Goal: Use online tool/utility: Use online tool/utility

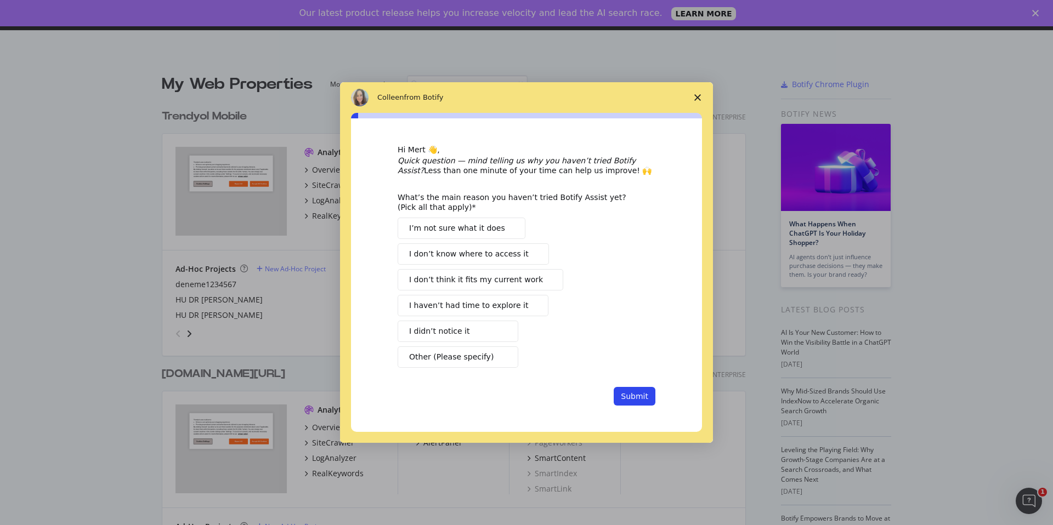
click at [698, 92] on span "Close survey" at bounding box center [697, 97] width 31 height 31
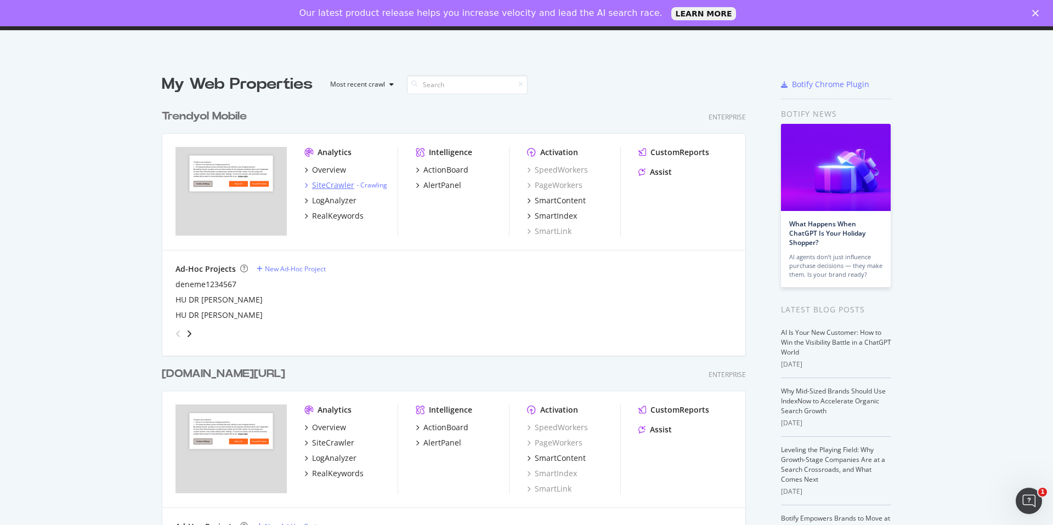
click at [344, 185] on div "SiteCrawler" at bounding box center [333, 185] width 42 height 11
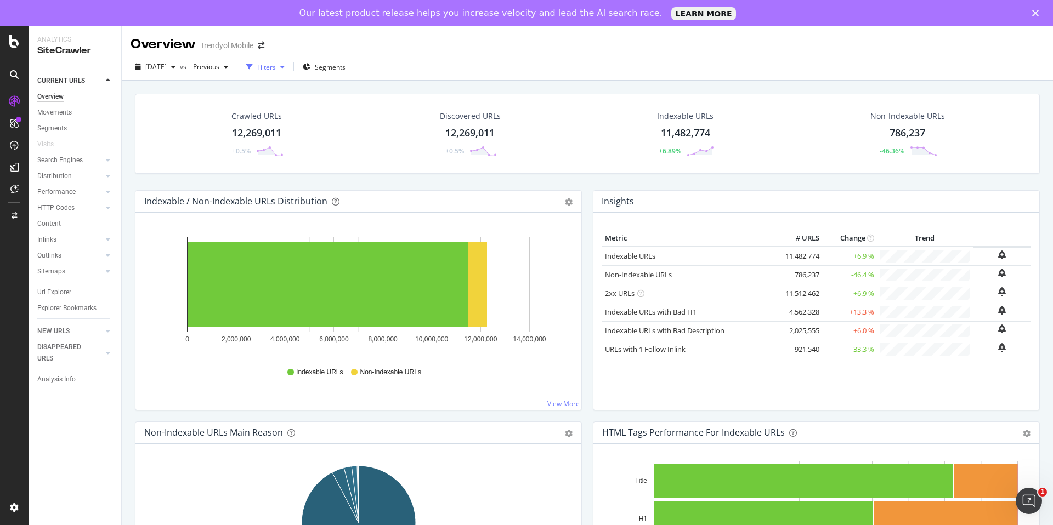
click at [289, 73] on div "Filters" at bounding box center [265, 67] width 47 height 16
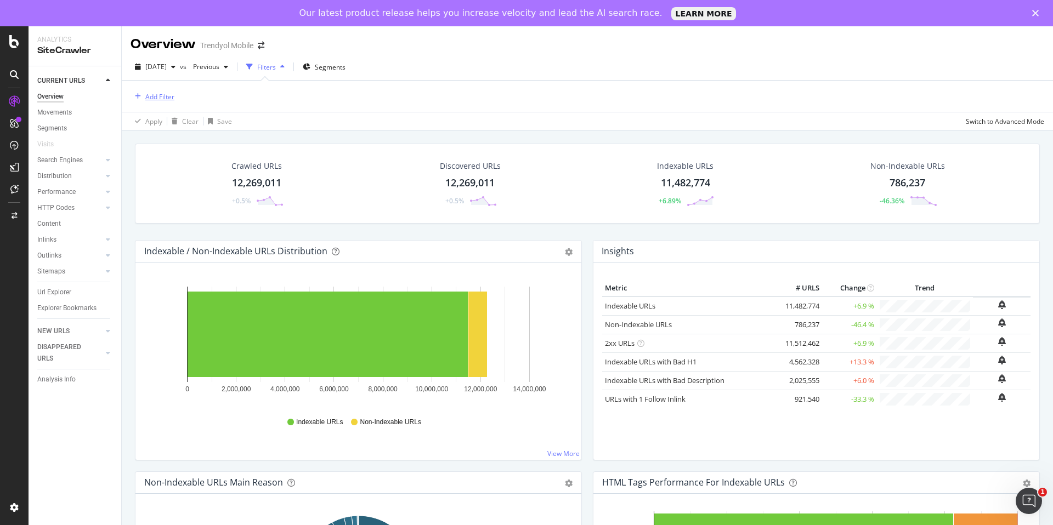
click at [162, 94] on div "Add Filter" at bounding box center [159, 96] width 29 height 9
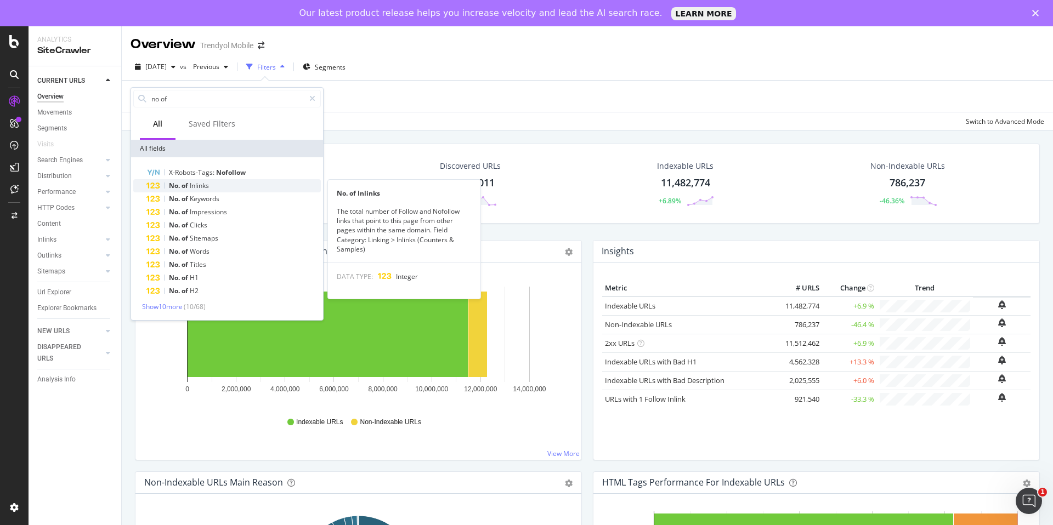
type input "no of"
drag, startPoint x: 337, startPoint y: 209, endPoint x: 388, endPoint y: 251, distance: 65.8
click at [388, 251] on div "The total number of Follow and Nofollow links that point to this page from othe…" at bounding box center [404, 230] width 152 height 47
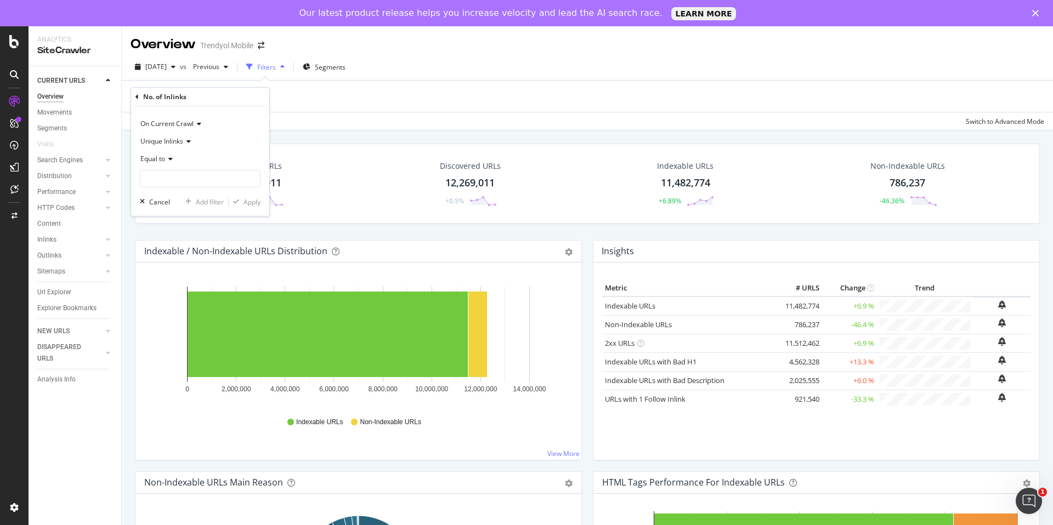
click at [174, 94] on div "No. of Inlinks" at bounding box center [164, 96] width 43 height 9
click at [186, 124] on span "On Current Crawl" at bounding box center [166, 123] width 53 height 9
click at [141, 89] on div "No. of Inlinks" at bounding box center [199, 97] width 129 height 19
click at [276, 63] on div "Filters" at bounding box center [266, 67] width 19 height 9
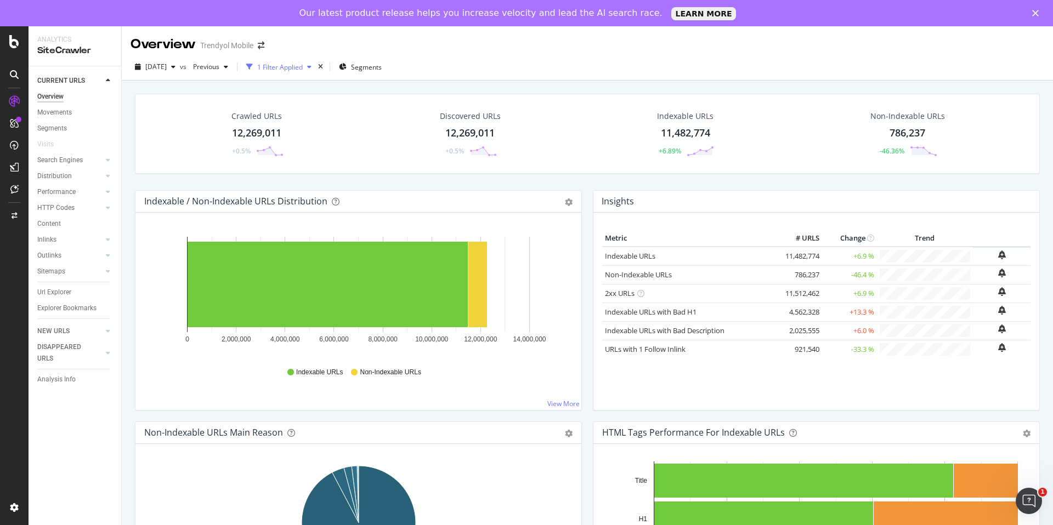
click at [291, 66] on div "1 Filter Applied" at bounding box center [280, 67] width 46 height 9
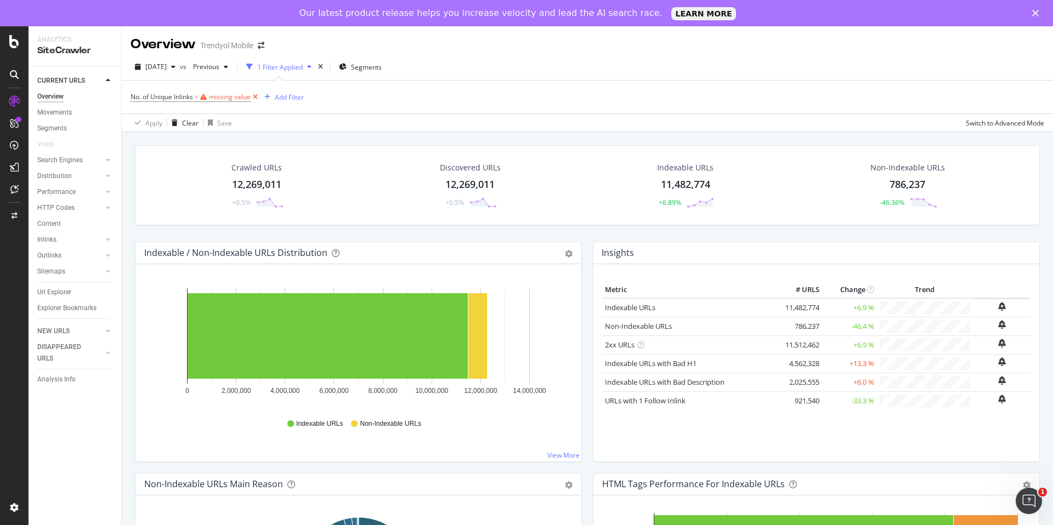
click at [253, 94] on icon at bounding box center [255, 97] width 9 height 11
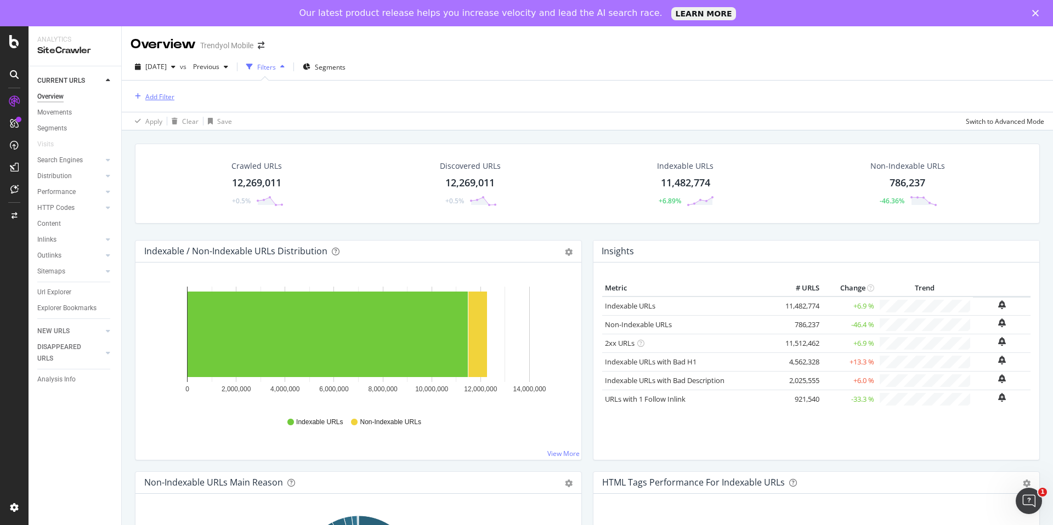
click at [167, 100] on div "Add Filter" at bounding box center [159, 96] width 29 height 9
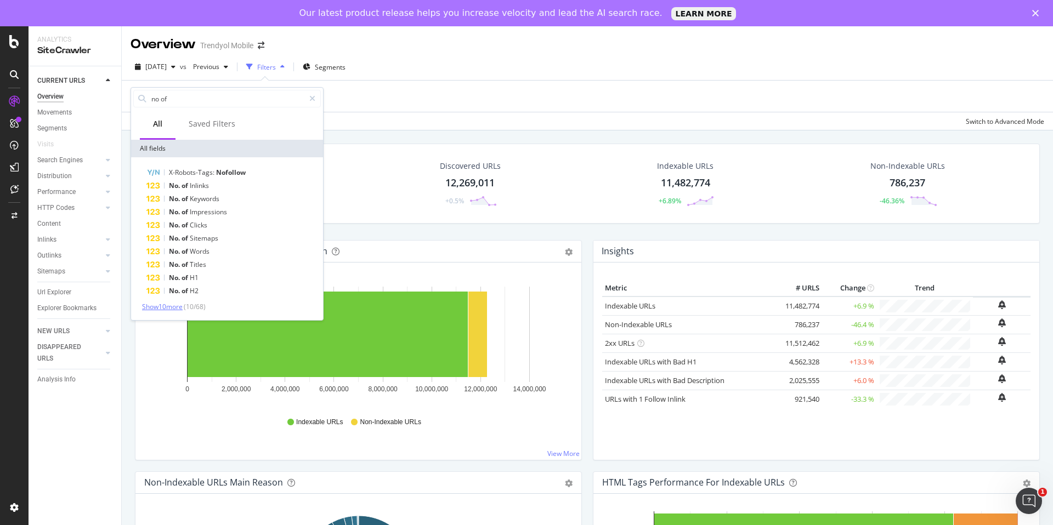
type input "no of"
click at [177, 308] on span "Show 10 more" at bounding box center [162, 306] width 41 height 9
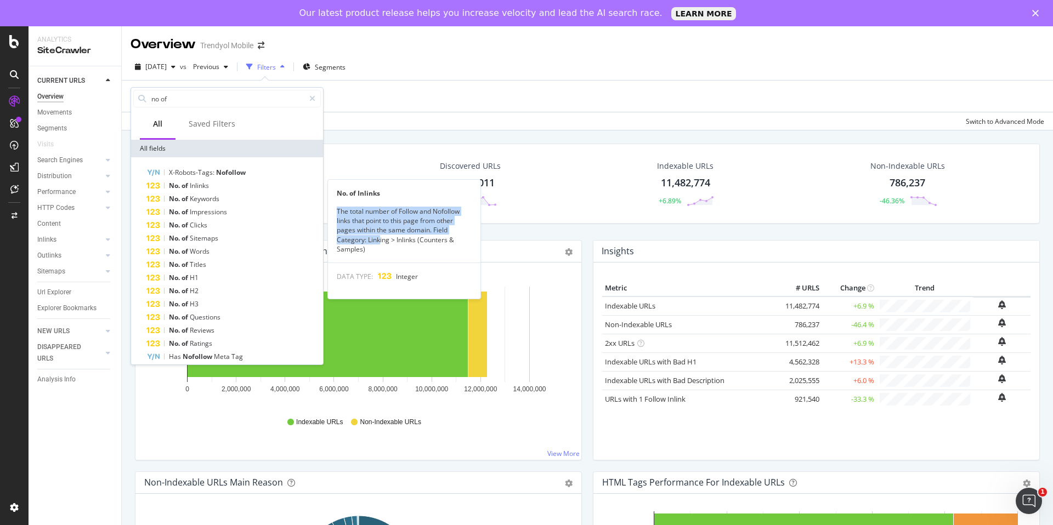
drag, startPoint x: 337, startPoint y: 209, endPoint x: 380, endPoint y: 241, distance: 54.2
click at [380, 243] on div "The total number of Follow and Nofollow links that point to this page from othe…" at bounding box center [404, 230] width 152 height 47
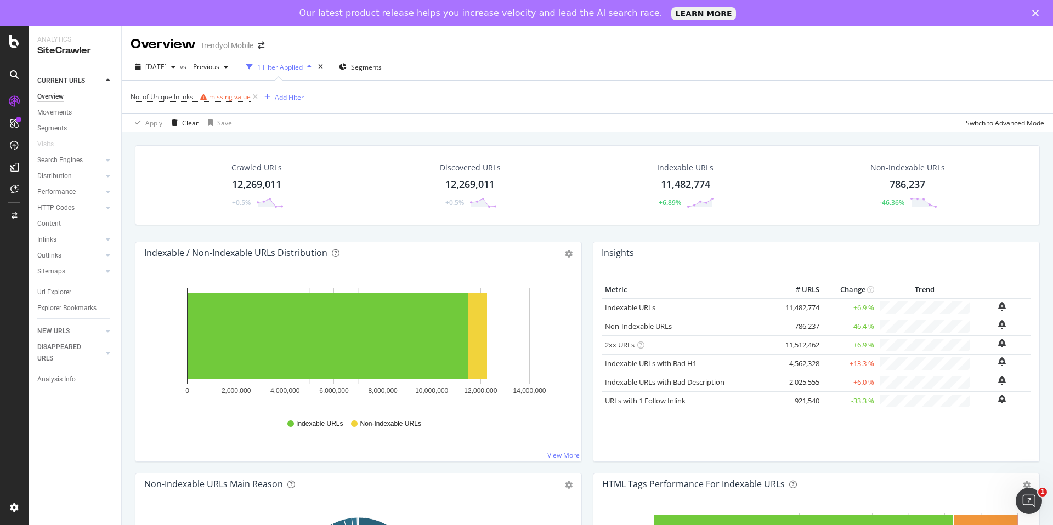
click at [300, 66] on div "1 Filter Applied" at bounding box center [279, 67] width 74 height 16
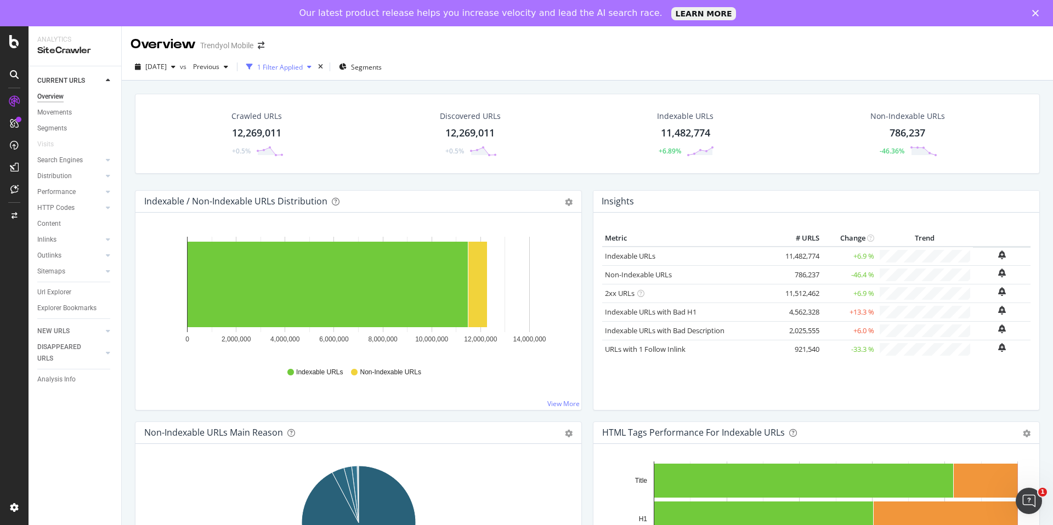
click at [300, 66] on div "1 Filter Applied" at bounding box center [280, 67] width 46 height 9
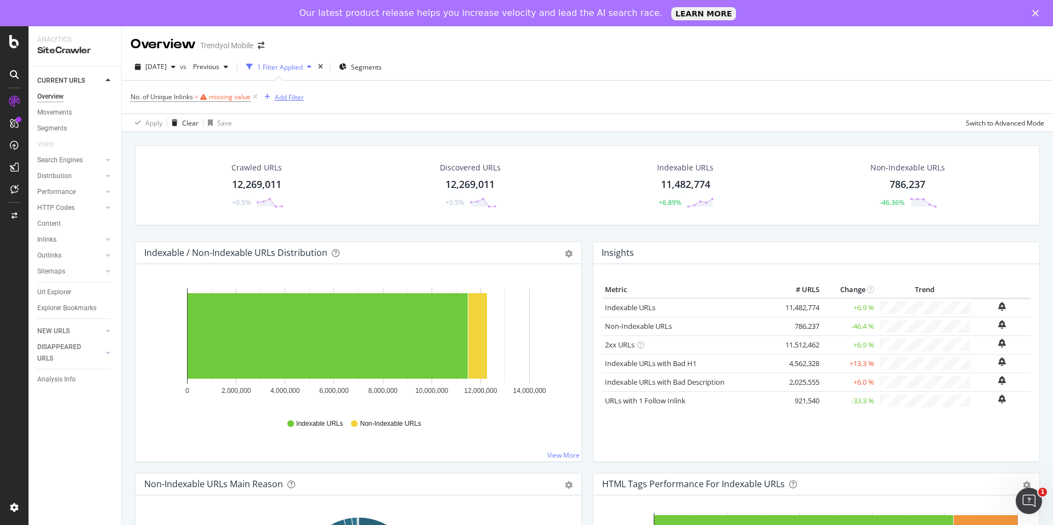
click at [282, 98] on div "Add Filter" at bounding box center [289, 97] width 29 height 9
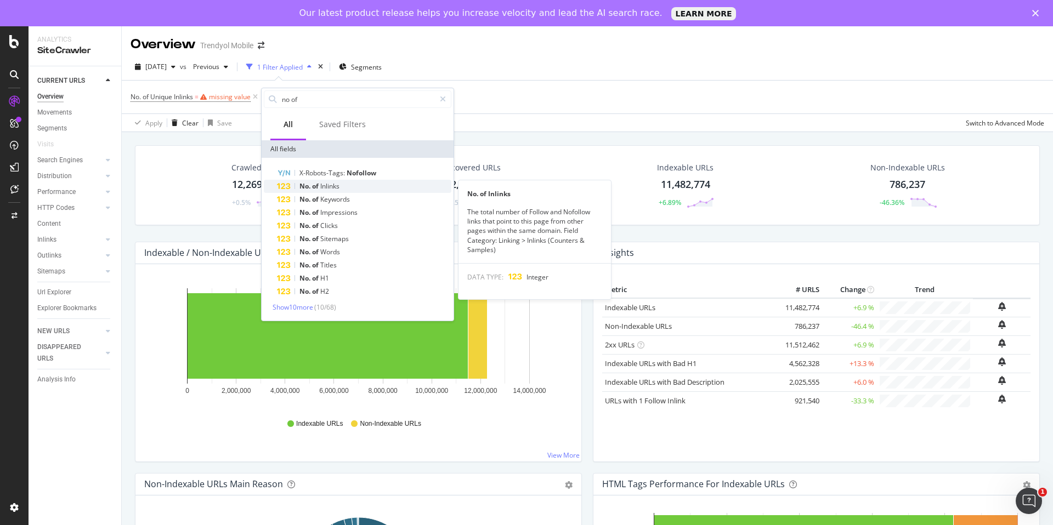
type input "no of"
drag, startPoint x: 499, startPoint y: 252, endPoint x: 467, endPoint y: 192, distance: 67.7
click at [467, 192] on div "No. of Inlinks The total number of Follow and Nofollow links that point to this…" at bounding box center [534, 239] width 152 height 119
copy div "No. of Inlinks The total number of Follow and Nofollow links that point to this…"
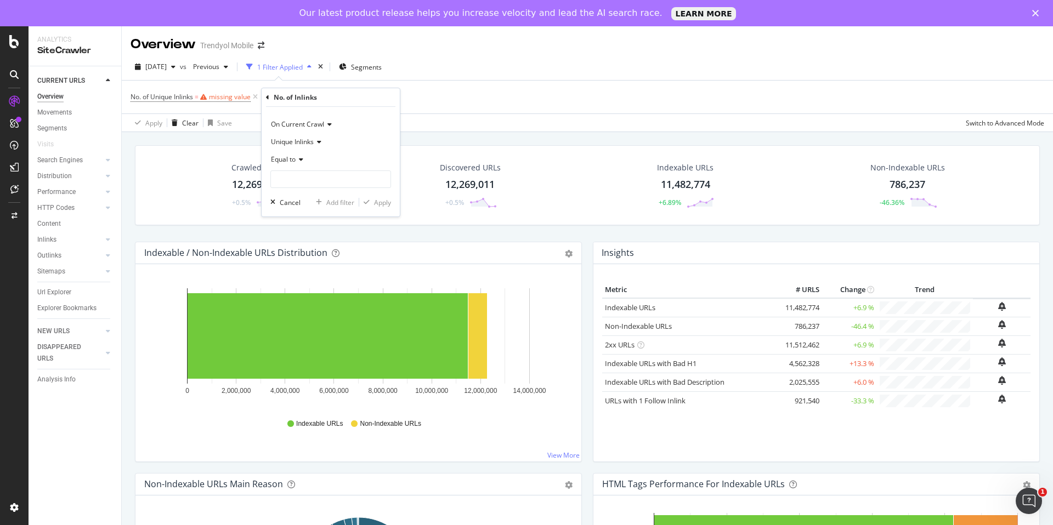
click at [238, 104] on span "No. of Unique Inlinks = missing value" at bounding box center [194, 96] width 129 height 15
click at [257, 98] on icon at bounding box center [255, 97] width 9 height 11
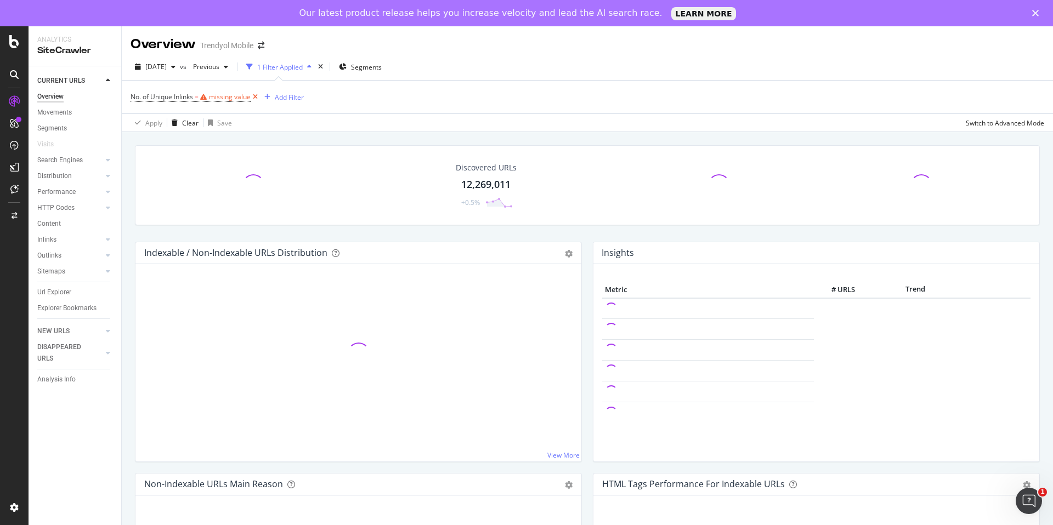
click at [257, 98] on icon at bounding box center [255, 97] width 9 height 11
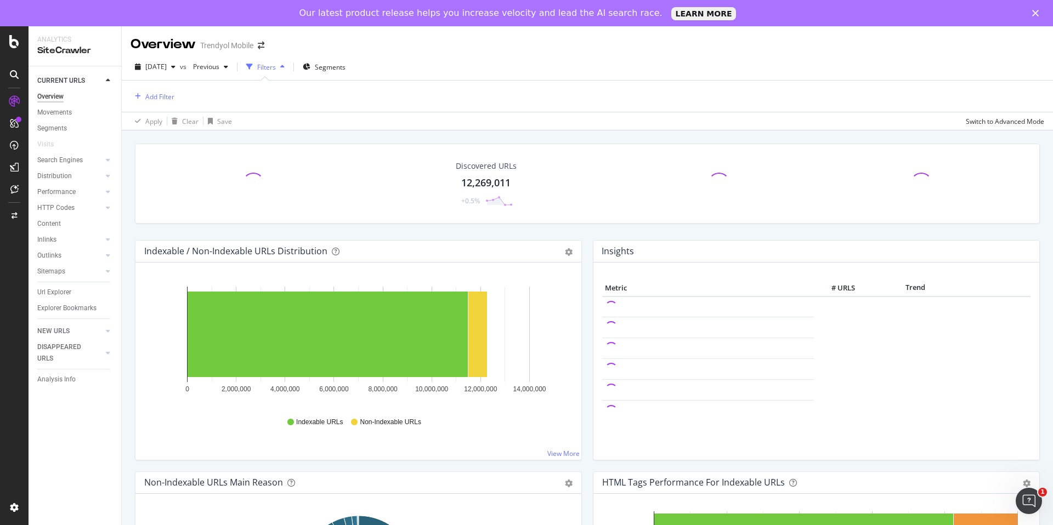
click at [276, 70] on div "Filters" at bounding box center [266, 67] width 19 height 9
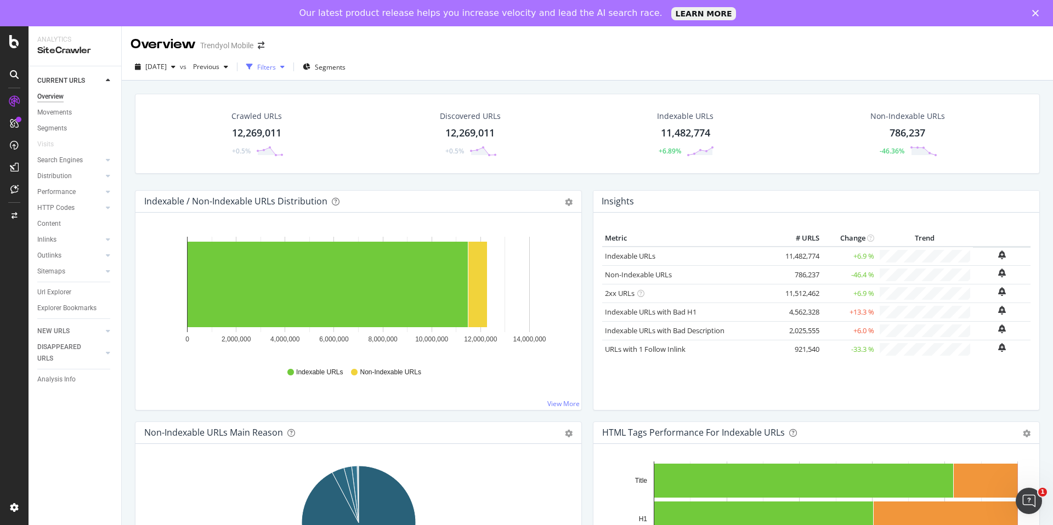
click at [289, 65] on div "button" at bounding box center [282, 67] width 13 height 7
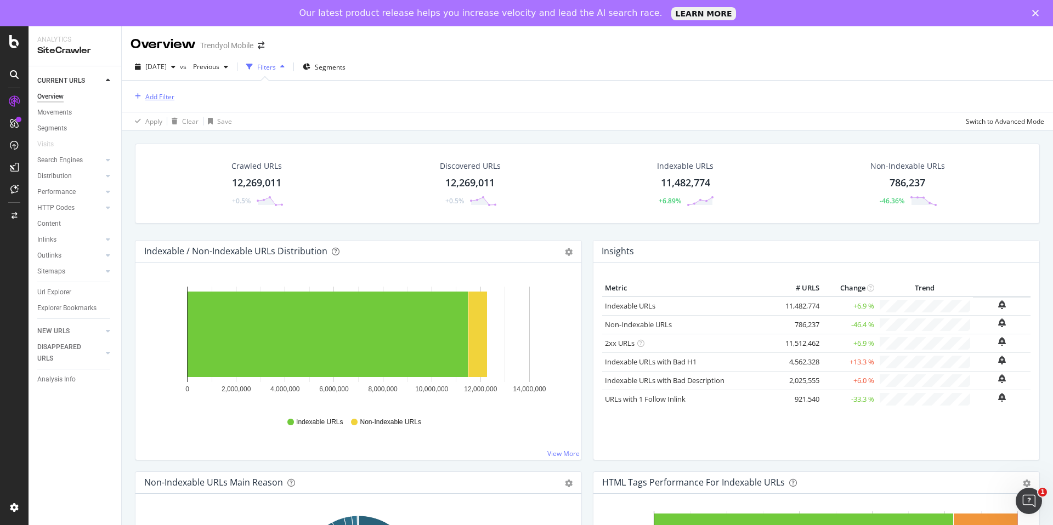
click at [173, 101] on div "Add Filter" at bounding box center [152, 96] width 44 height 12
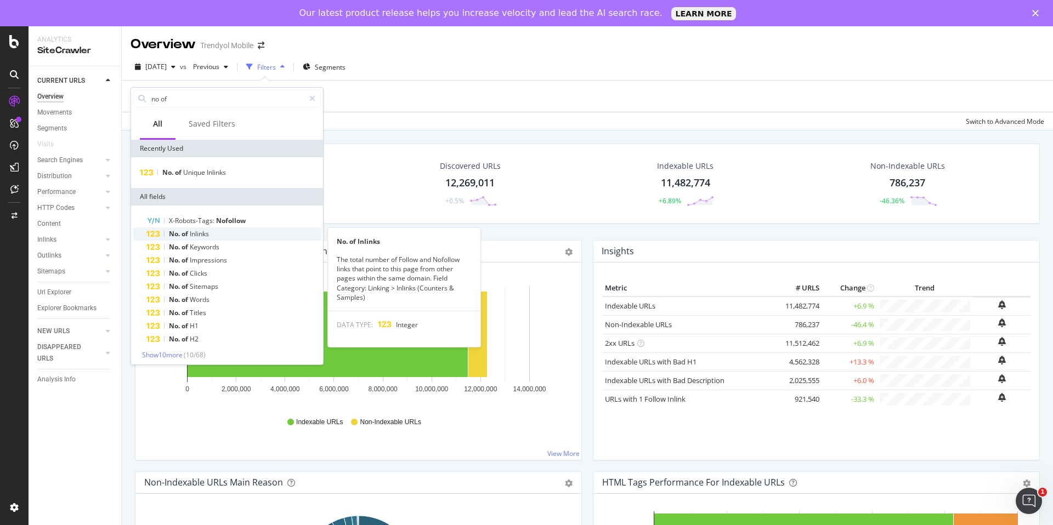
type input "no of"
copy div "No. of Inlinks The total number of Follow and Nofollow links that point to this…"
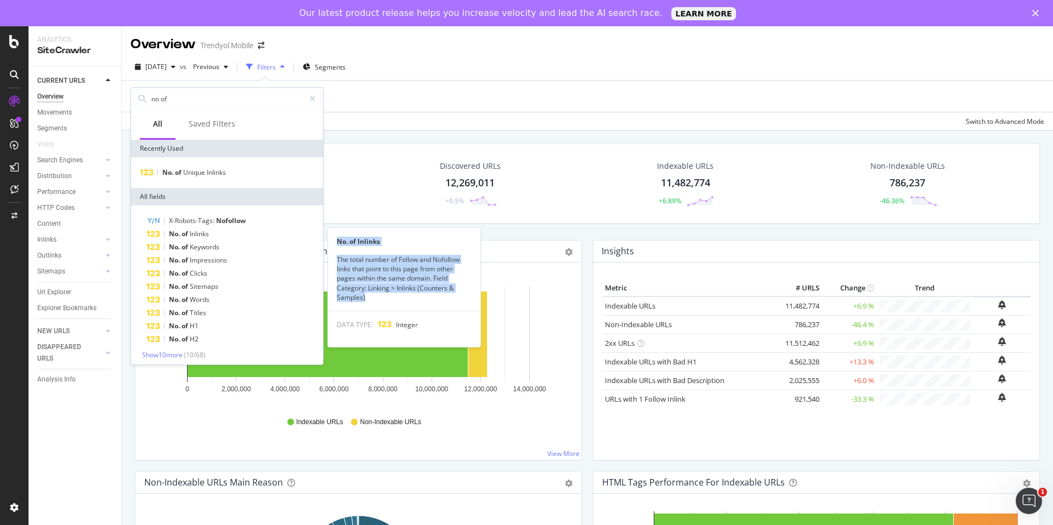
drag, startPoint x: 338, startPoint y: 239, endPoint x: 376, endPoint y: 297, distance: 69.3
click at [376, 298] on div "No. of Inlinks The total number of Follow and Nofollow links that point to this…" at bounding box center [404, 287] width 152 height 119
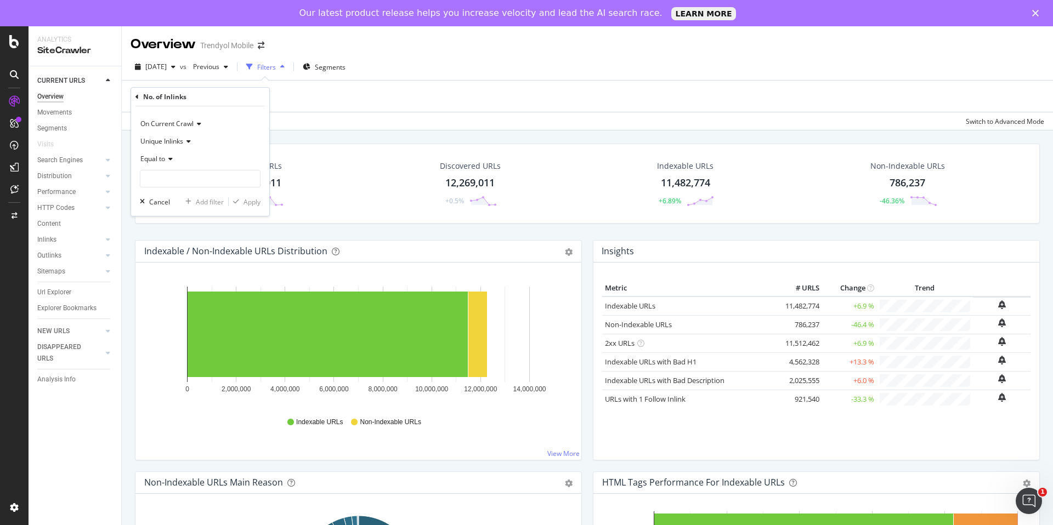
click at [276, 66] on div "Filters" at bounding box center [266, 67] width 19 height 9
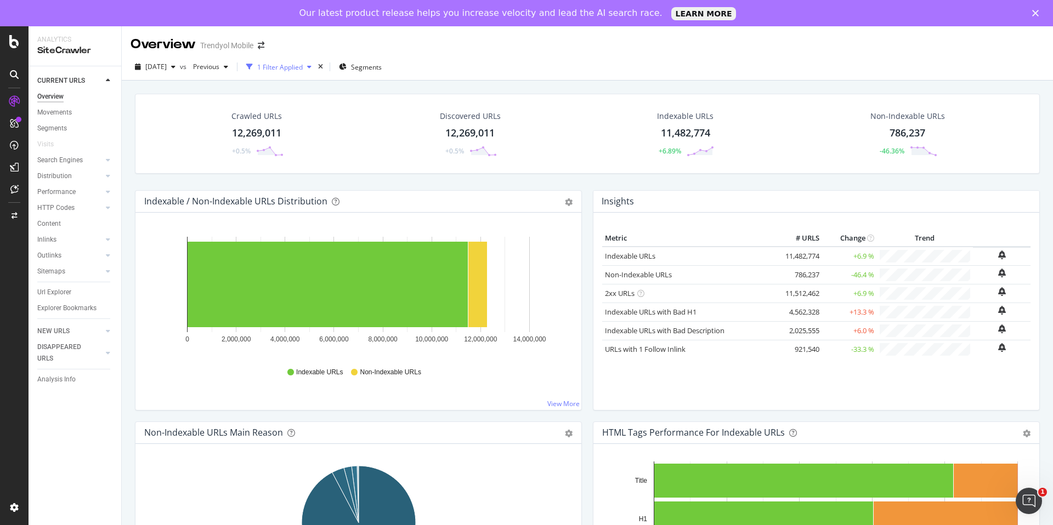
click at [257, 68] on div "button" at bounding box center [249, 66] width 15 height 15
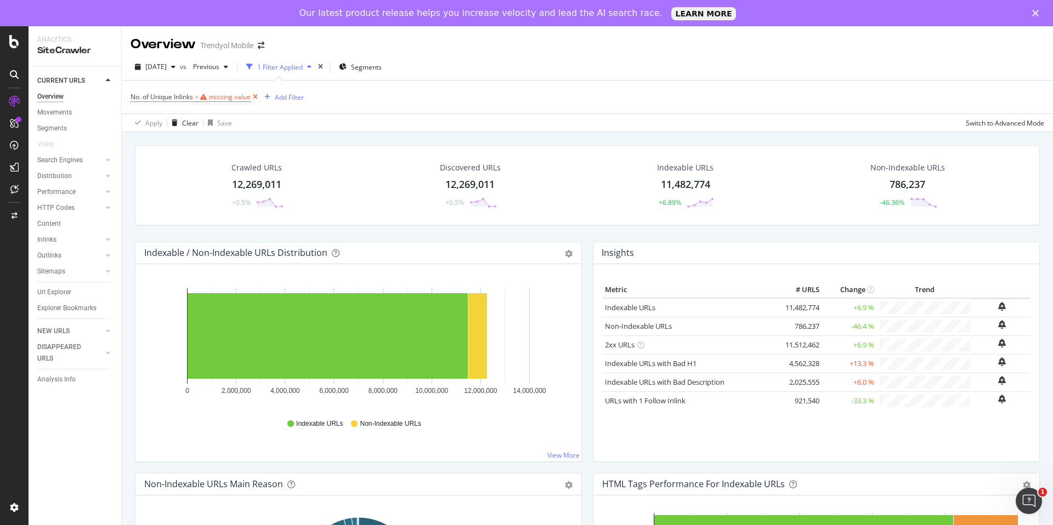
click at [253, 98] on icon at bounding box center [255, 97] width 9 height 11
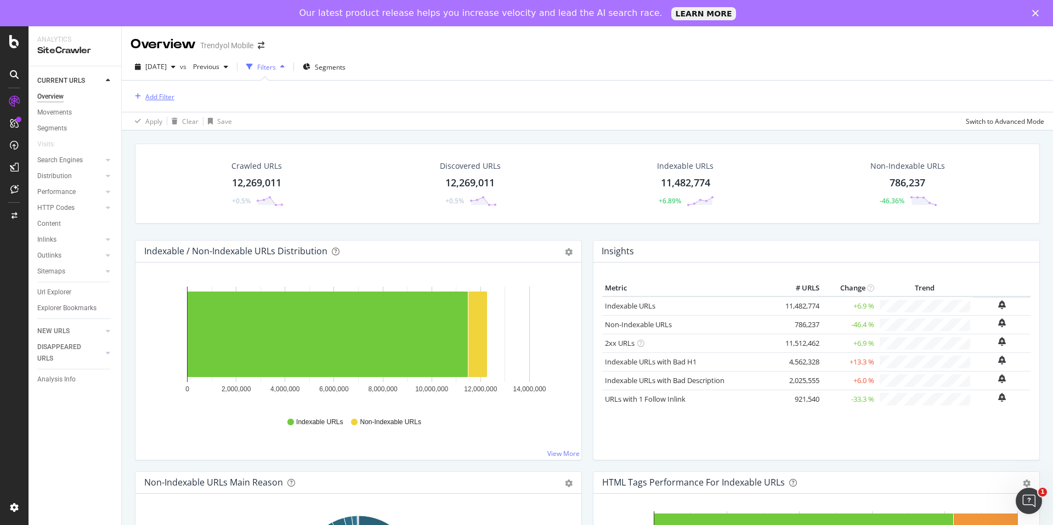
click at [157, 99] on div "Add Filter" at bounding box center [159, 96] width 29 height 9
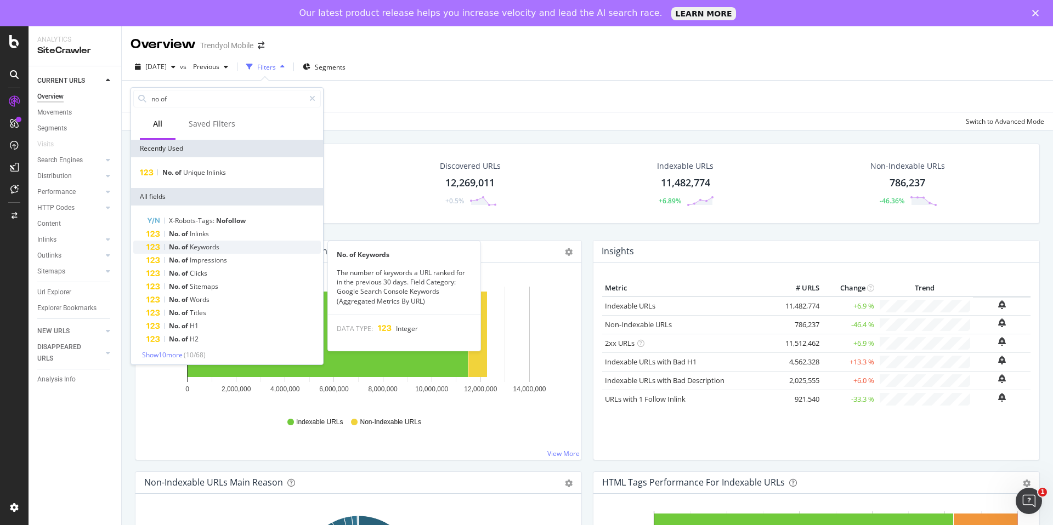
type input "no of"
copy div "No. of Keywords The number of keywords a URL ranked for in the previous 30 days…"
drag, startPoint x: 338, startPoint y: 253, endPoint x: 432, endPoint y: 300, distance: 105.4
click at [432, 300] on div "No. of Keywords The number of keywords a URL ranked for in the previous 30 days…" at bounding box center [404, 296] width 152 height 110
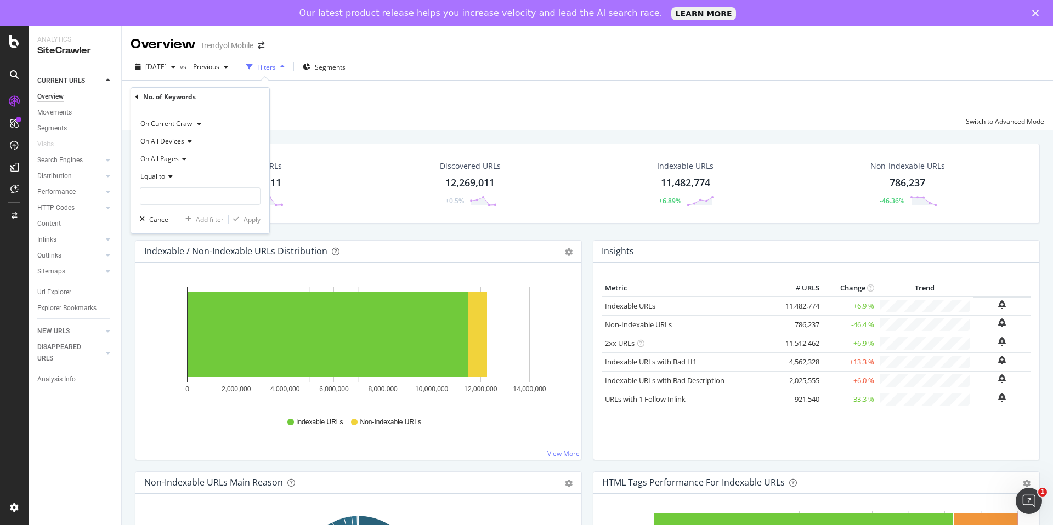
click at [304, 91] on div "Add Filter" at bounding box center [586, 96] width 913 height 31
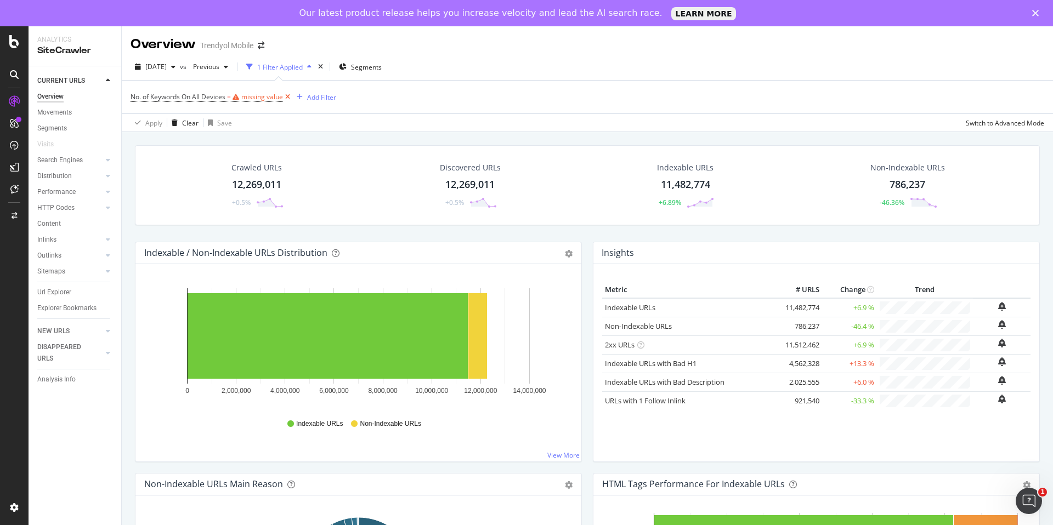
click at [285, 97] on icon at bounding box center [287, 97] width 9 height 11
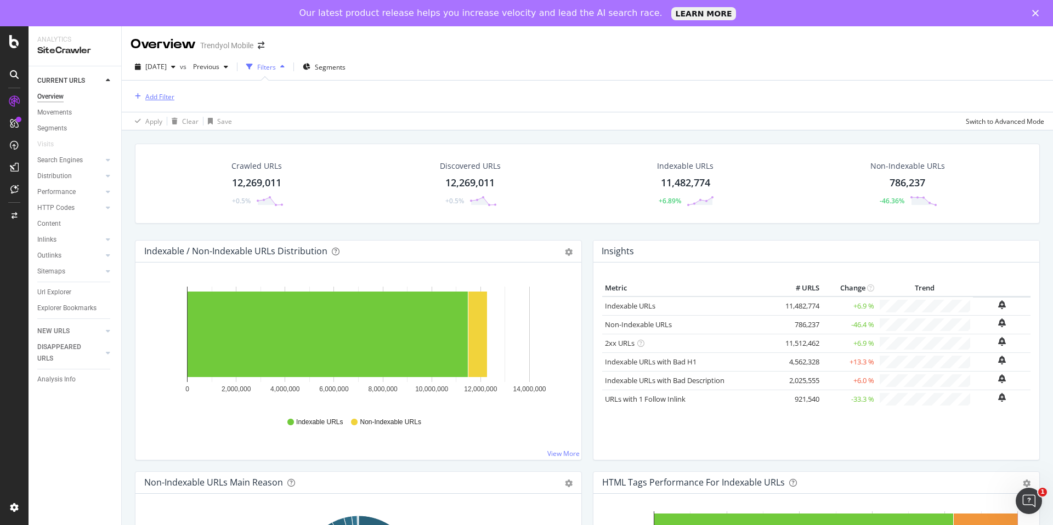
click at [154, 98] on div "Add Filter" at bounding box center [159, 96] width 29 height 9
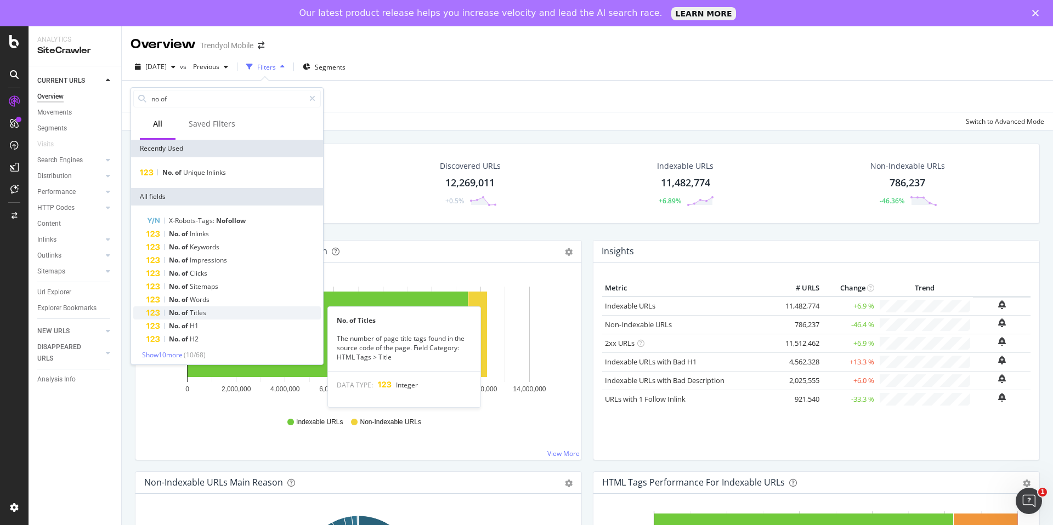
type input "no of"
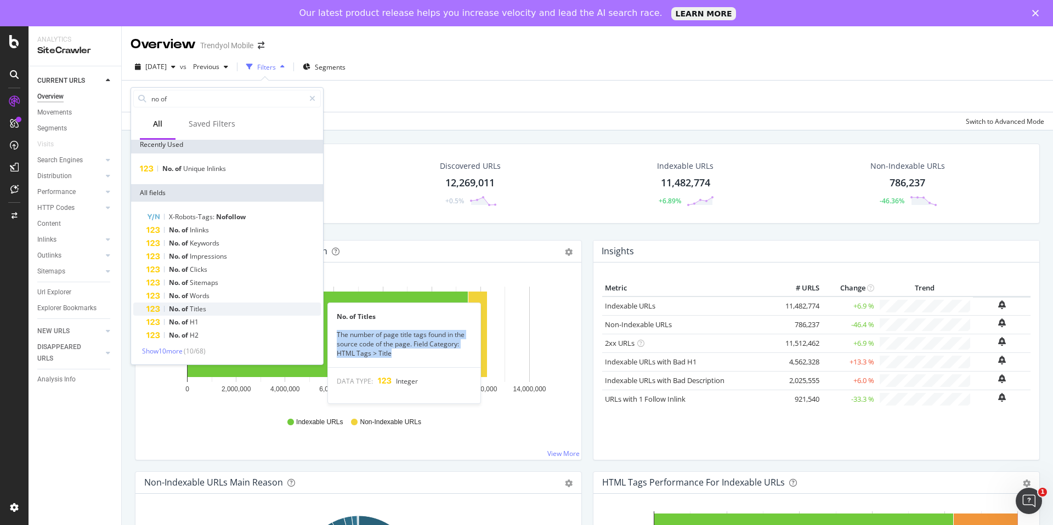
copy div "The number of page title tags found in the source code of the page. Field Categ…"
drag, startPoint x: 396, startPoint y: 359, endPoint x: 337, endPoint y: 337, distance: 63.0
click at [336, 337] on div "The number of page title tags found in the source code of the page. Field Categ…" at bounding box center [404, 344] width 152 height 28
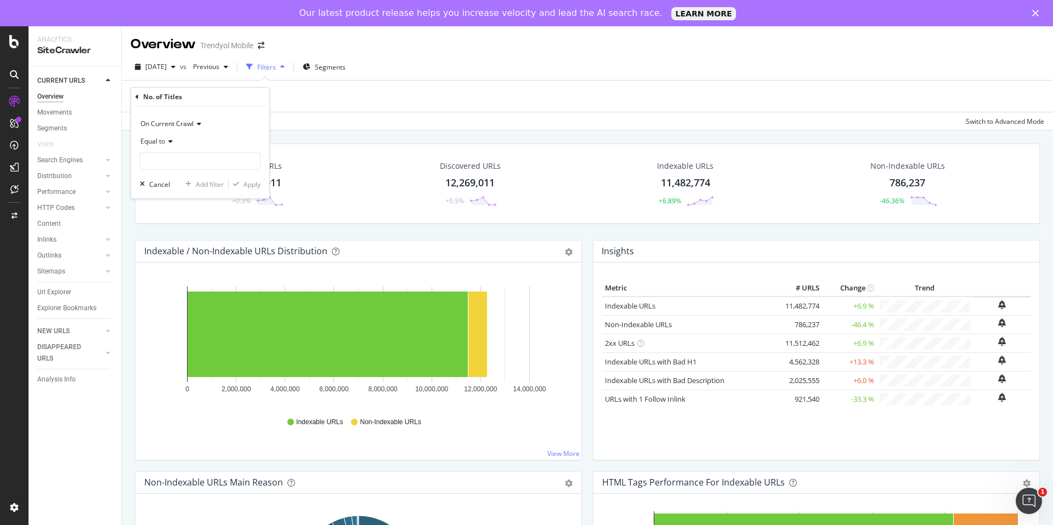
click at [288, 94] on div "Add Filter" at bounding box center [586, 96] width 913 height 31
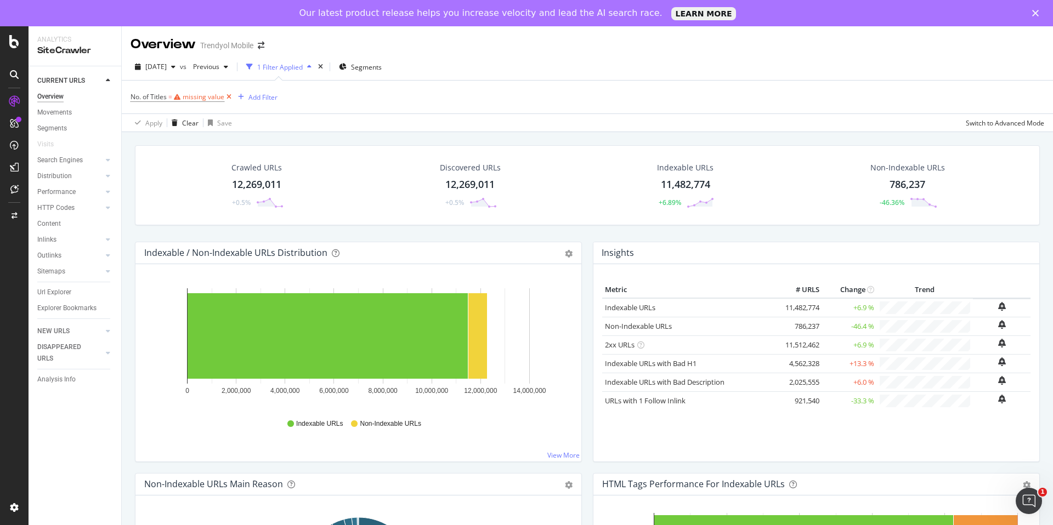
click at [230, 95] on icon at bounding box center [228, 97] width 9 height 11
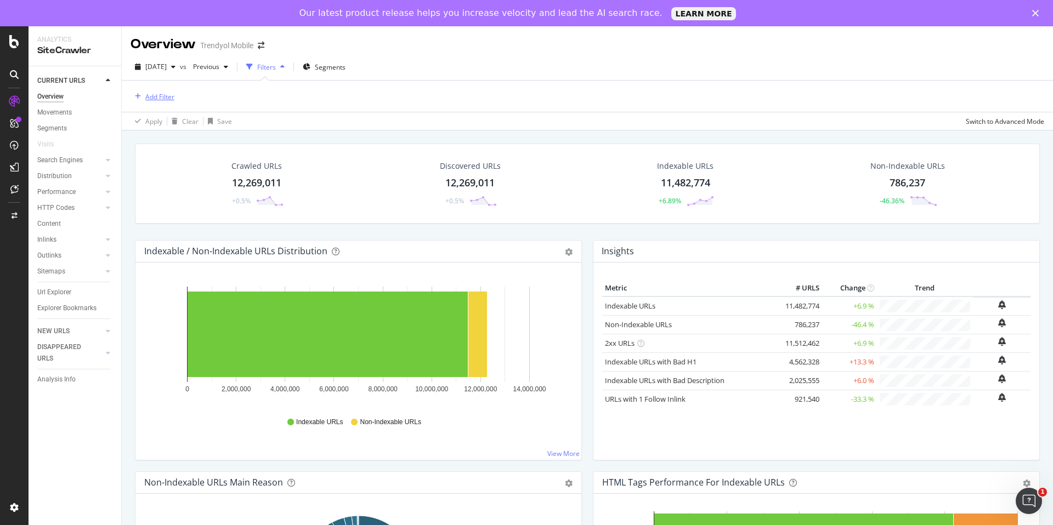
click at [164, 92] on div "Add Filter" at bounding box center [159, 96] width 29 height 9
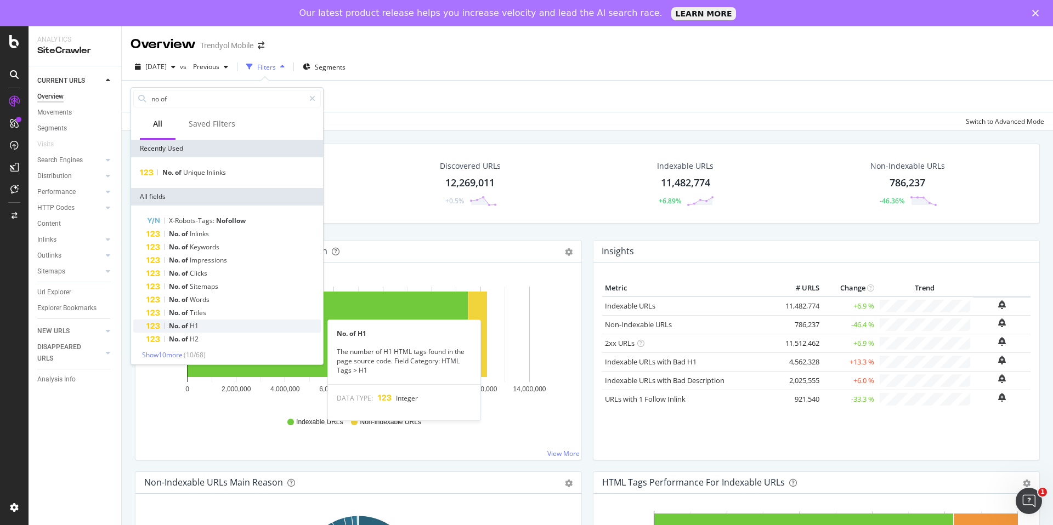
type input "no of"
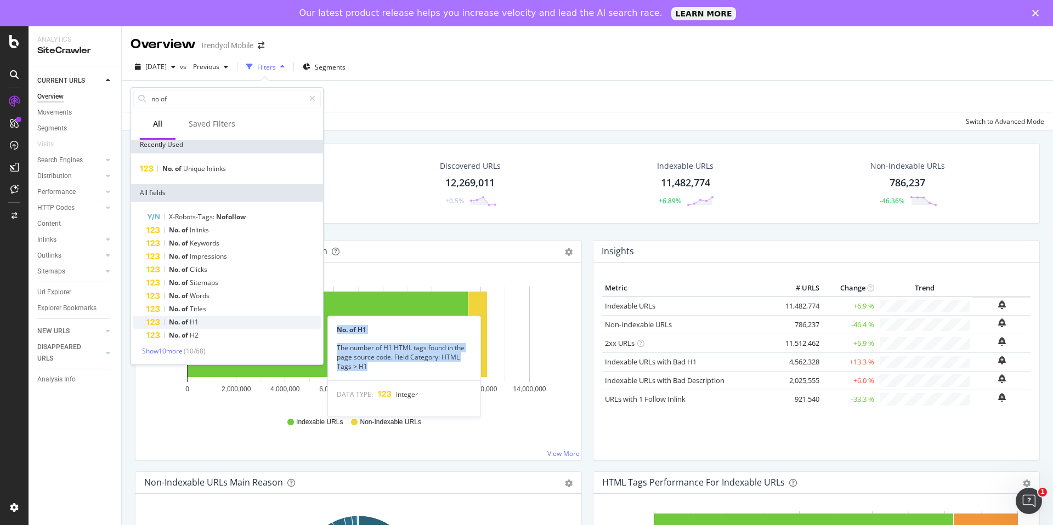
drag, startPoint x: 387, startPoint y: 371, endPoint x: 333, endPoint y: 330, distance: 67.7
click at [333, 330] on div "No. of H1 The number of H1 HTML tags found in the page source code. Field Categ…" at bounding box center [404, 366] width 152 height 100
copy div "No. of H1 The number of H1 HTML tags found in the page source code. Field Categ…"
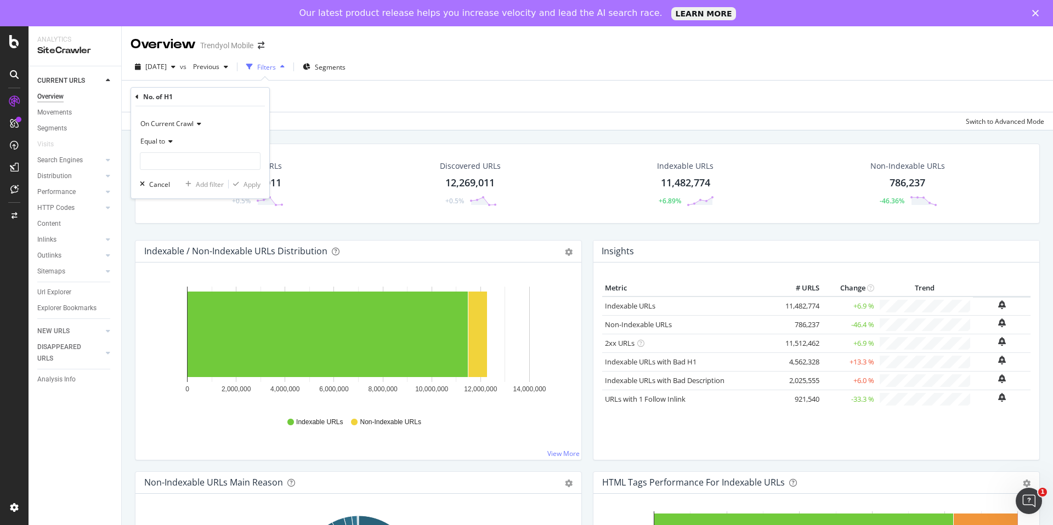
click at [302, 88] on div "Add Filter" at bounding box center [586, 96] width 913 height 31
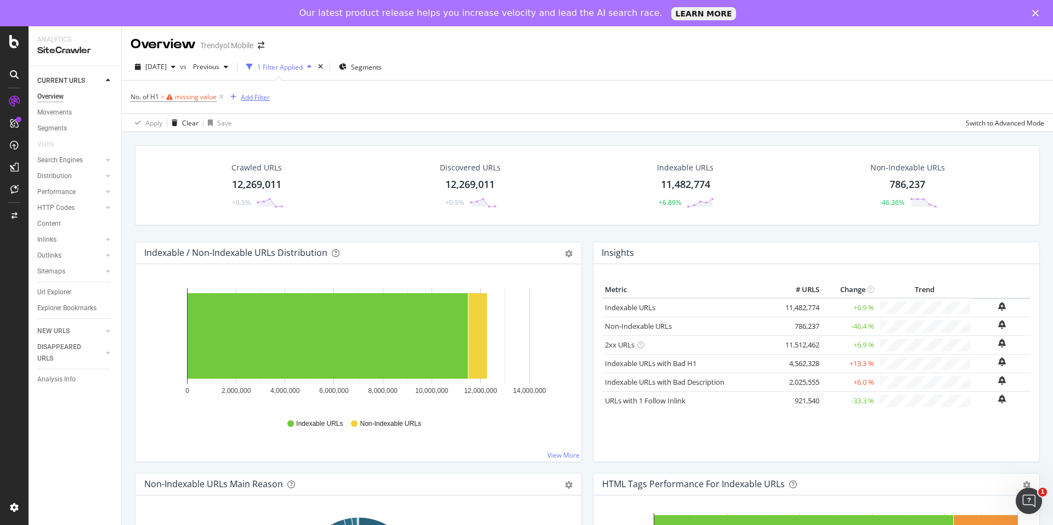
click at [247, 99] on div "Add Filter" at bounding box center [255, 97] width 29 height 9
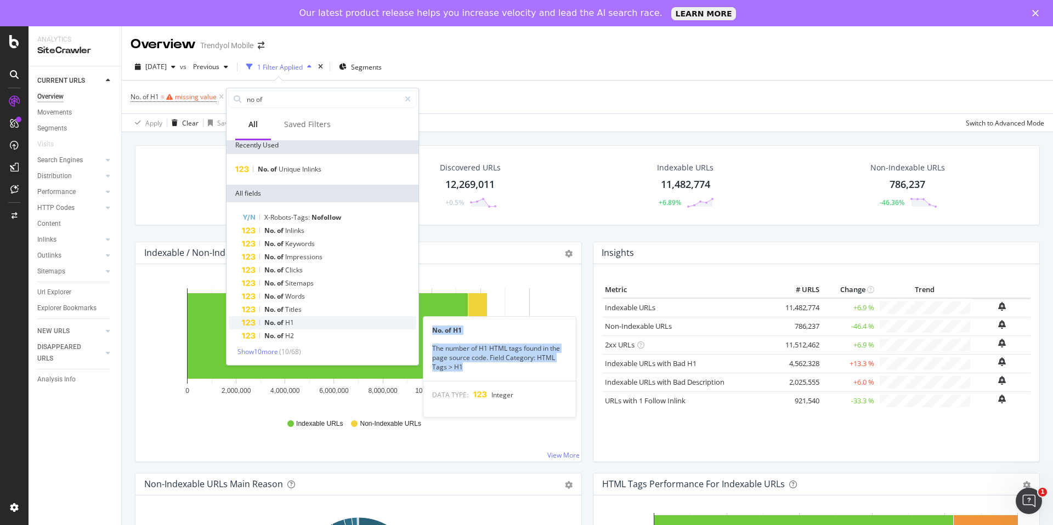
copy div "No. of H1 The number of H1 HTML tags found in the page source code. Field Categ…"
drag, startPoint x: 431, startPoint y: 332, endPoint x: 465, endPoint y: 368, distance: 49.6
click at [465, 368] on div "No. of H1 The number of H1 HTML tags found in the page source code. Field Categ…" at bounding box center [499, 367] width 152 height 100
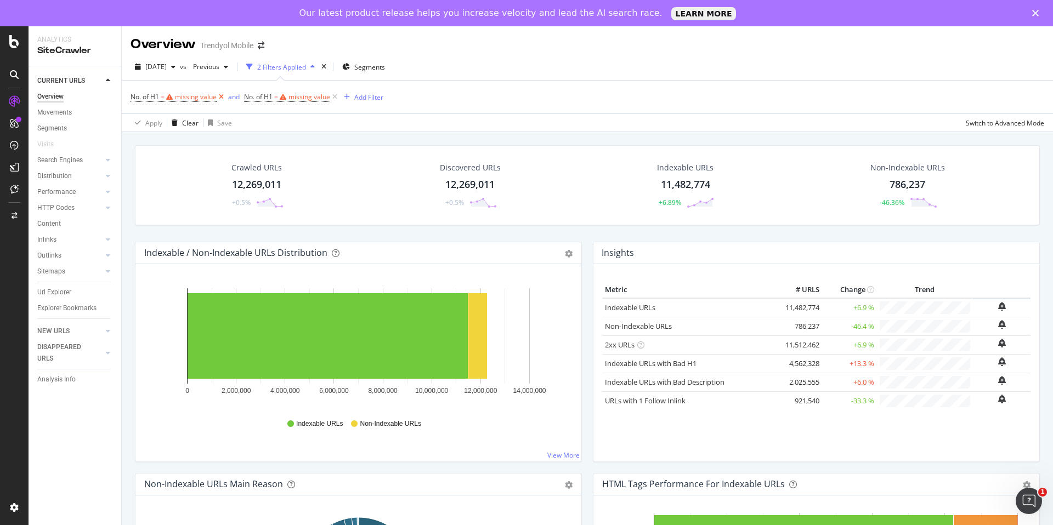
click at [217, 98] on icon at bounding box center [221, 97] width 9 height 11
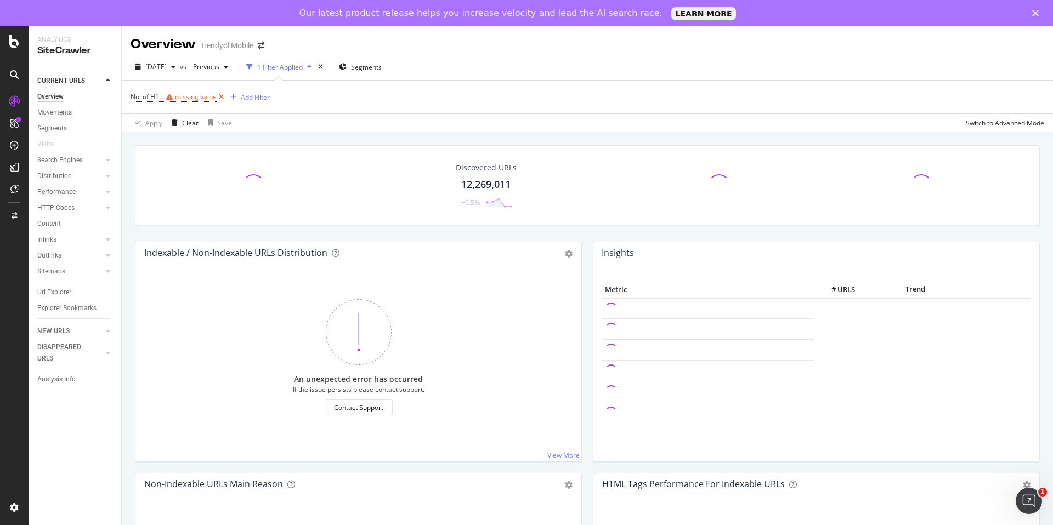
click at [219, 98] on icon at bounding box center [221, 97] width 9 height 11
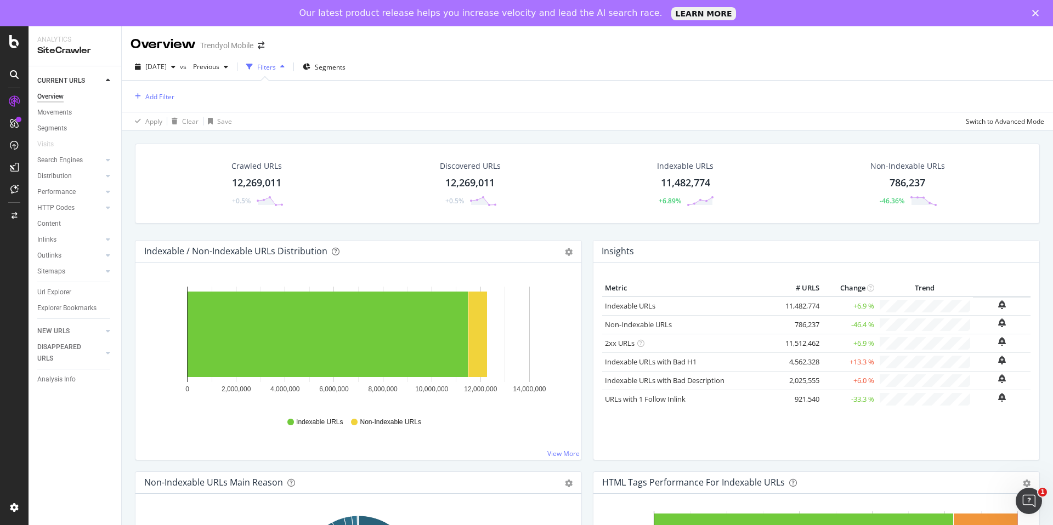
click at [276, 67] on div "Filters" at bounding box center [266, 67] width 19 height 9
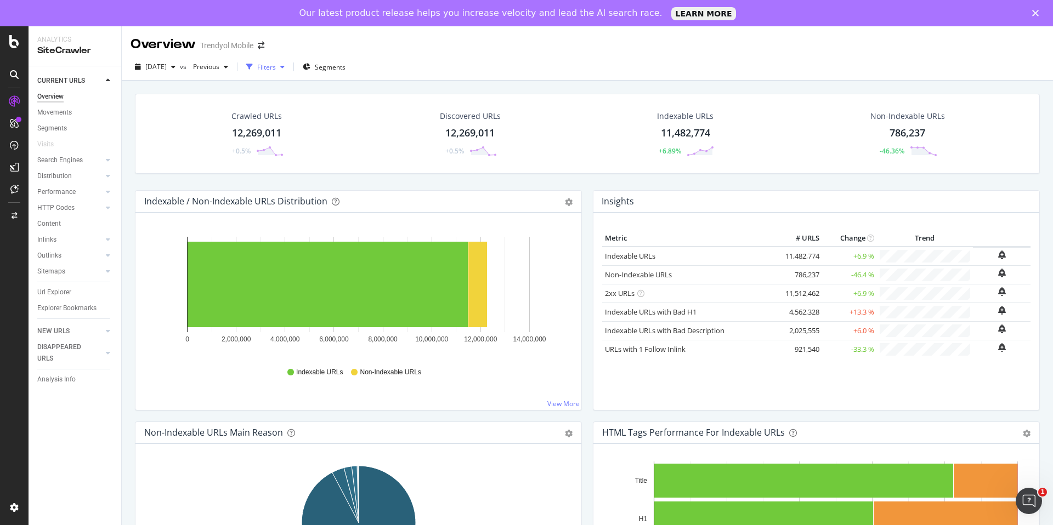
click at [276, 67] on div "Filters" at bounding box center [266, 67] width 19 height 9
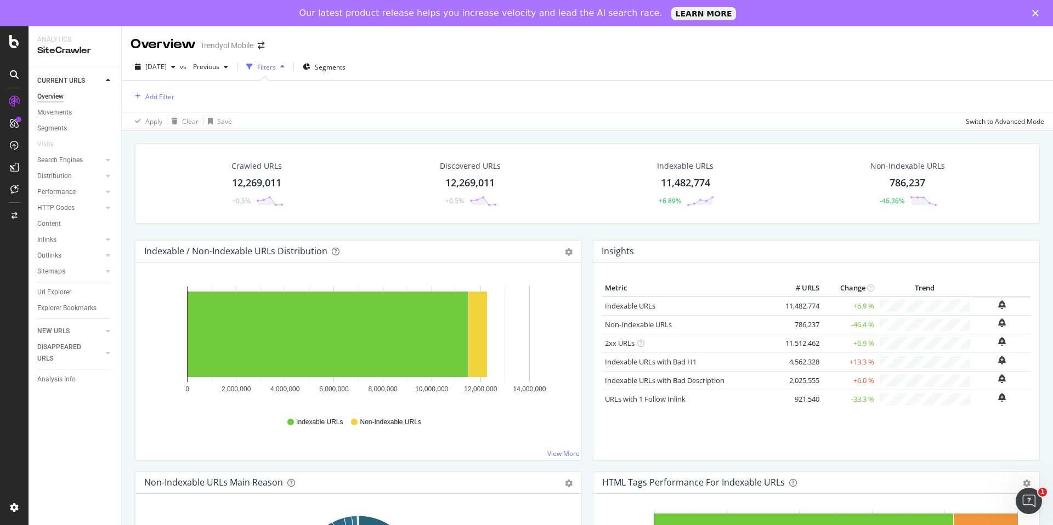
click at [180, 93] on div "Add Filter" at bounding box center [586, 96] width 913 height 31
click at [168, 94] on div "Add Filter" at bounding box center [159, 96] width 29 height 9
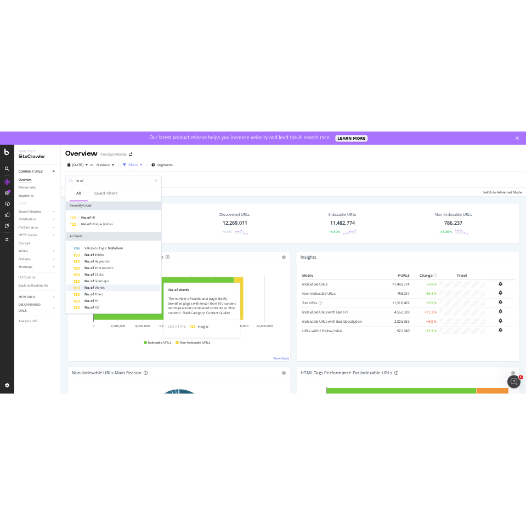
scroll to position [17, 0]
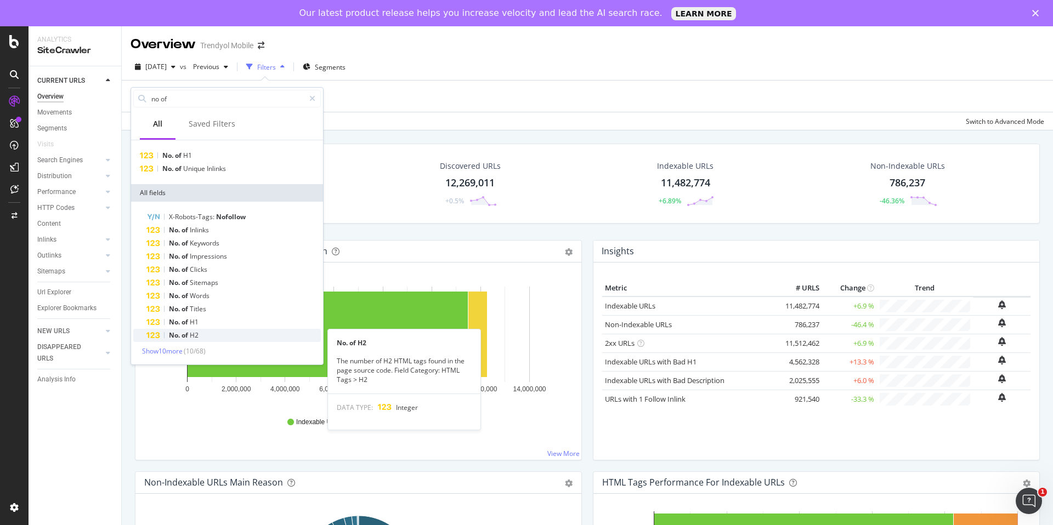
type input "no of"
copy div "No. of H2 The number of H2 HTML tags found in the page source code. Field Categ…"
drag, startPoint x: 372, startPoint y: 384, endPoint x: 336, endPoint y: 346, distance: 52.3
click at [336, 346] on div "No. of H2 The number of H2 HTML tags found in the page source code. Field Categ…" at bounding box center [404, 380] width 152 height 100
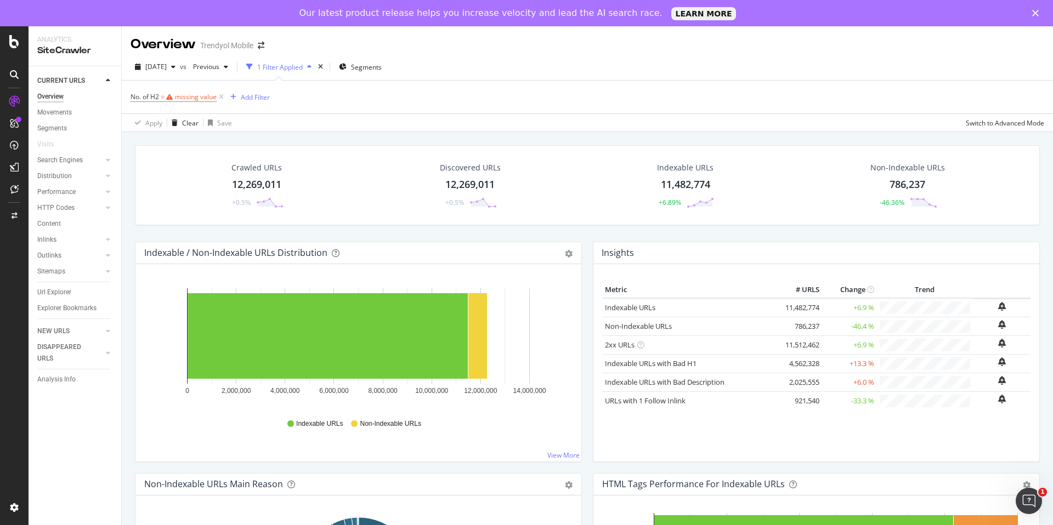
click at [319, 75] on div "[DATE] vs Previous 1 Filter Applied Segments" at bounding box center [257, 67] width 255 height 18
click at [218, 96] on icon at bounding box center [221, 97] width 9 height 11
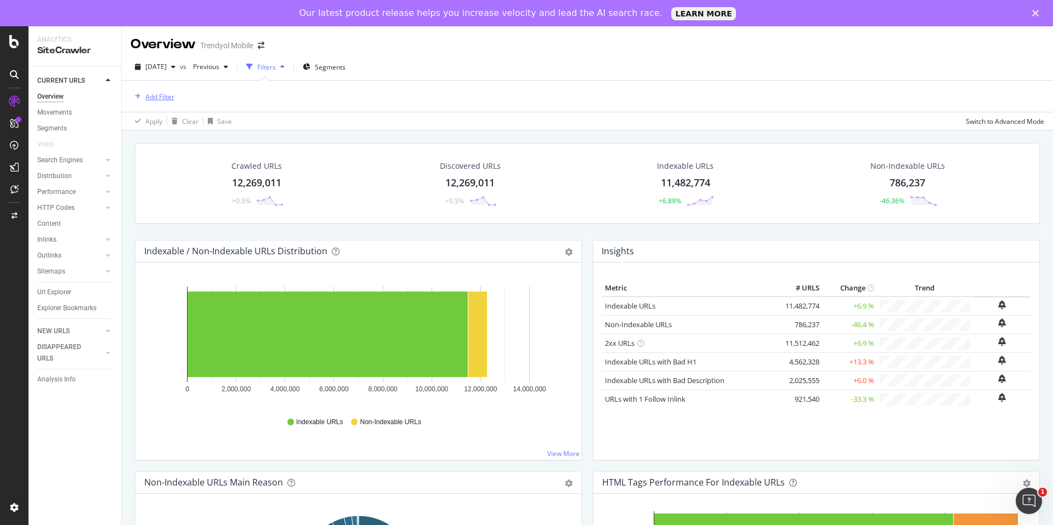
click at [163, 96] on div "Add Filter" at bounding box center [159, 96] width 29 height 9
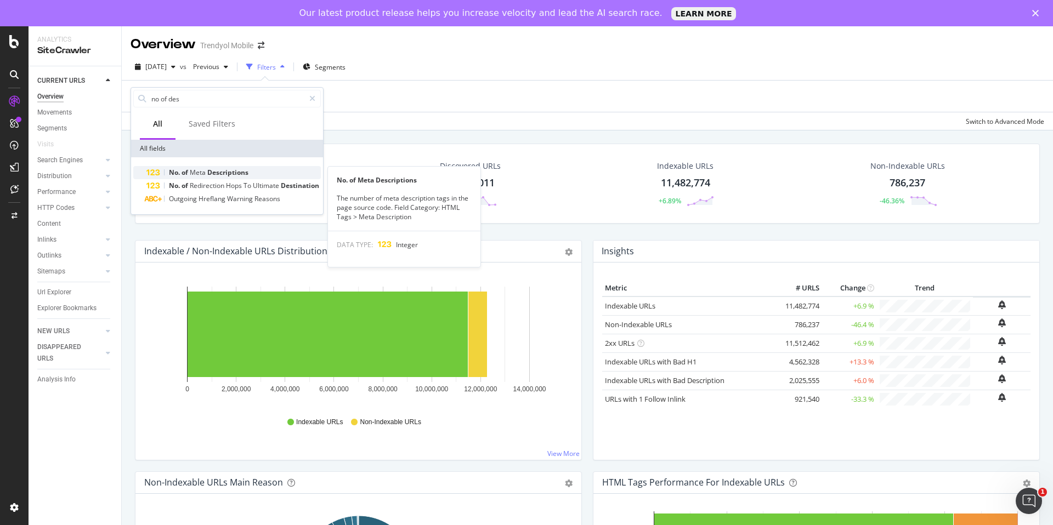
type input "no of des"
copy div "No. of Meta Descriptions The number of meta description tags in the page source…"
drag, startPoint x: 418, startPoint y: 219, endPoint x: 337, endPoint y: 179, distance: 90.5
click at [337, 179] on div "No. of Meta Descriptions The number of meta description tags in the page source…" at bounding box center [404, 217] width 152 height 100
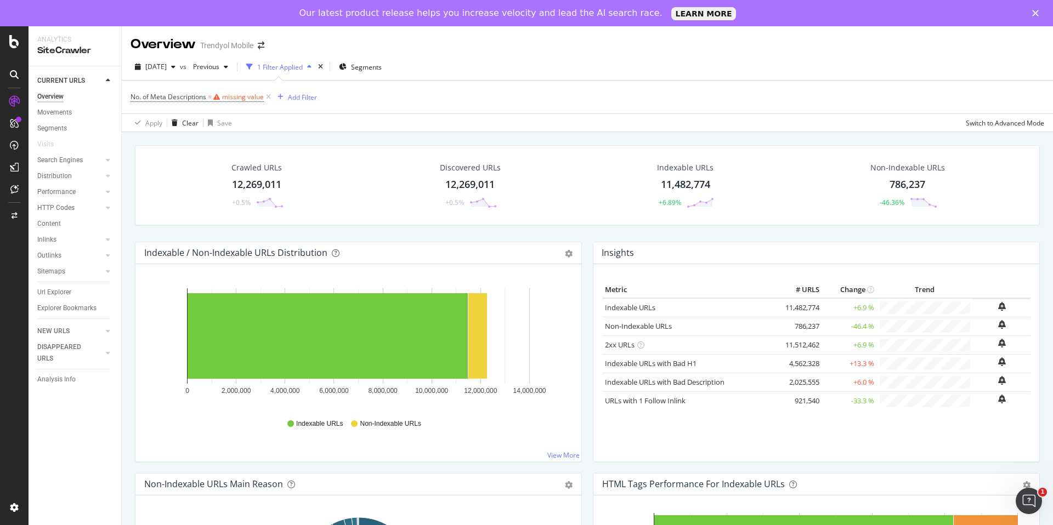
click at [363, 106] on div "No. of Meta Descriptions = missing value Add Filter" at bounding box center [586, 97] width 913 height 33
click at [268, 96] on icon at bounding box center [268, 97] width 9 height 11
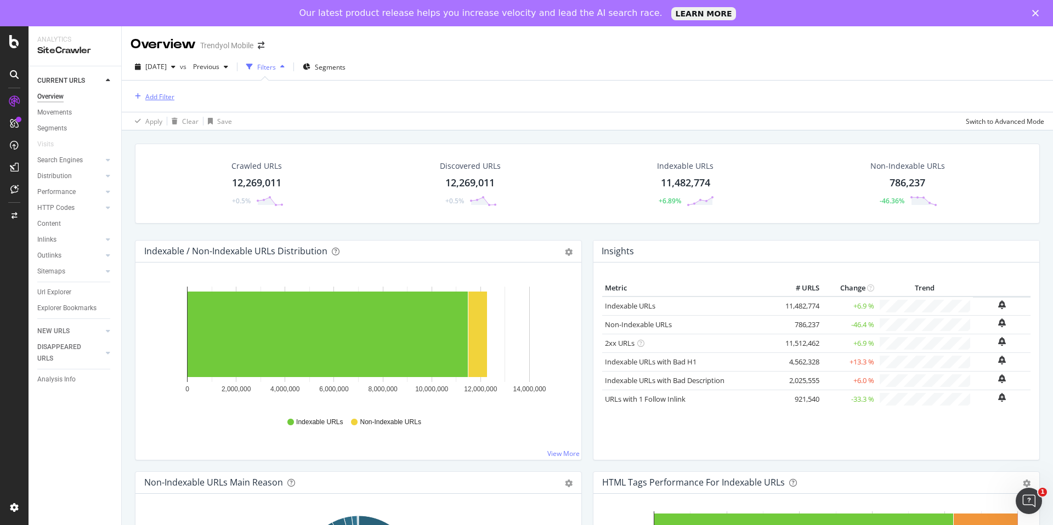
click at [162, 99] on div "Add Filter" at bounding box center [159, 96] width 29 height 9
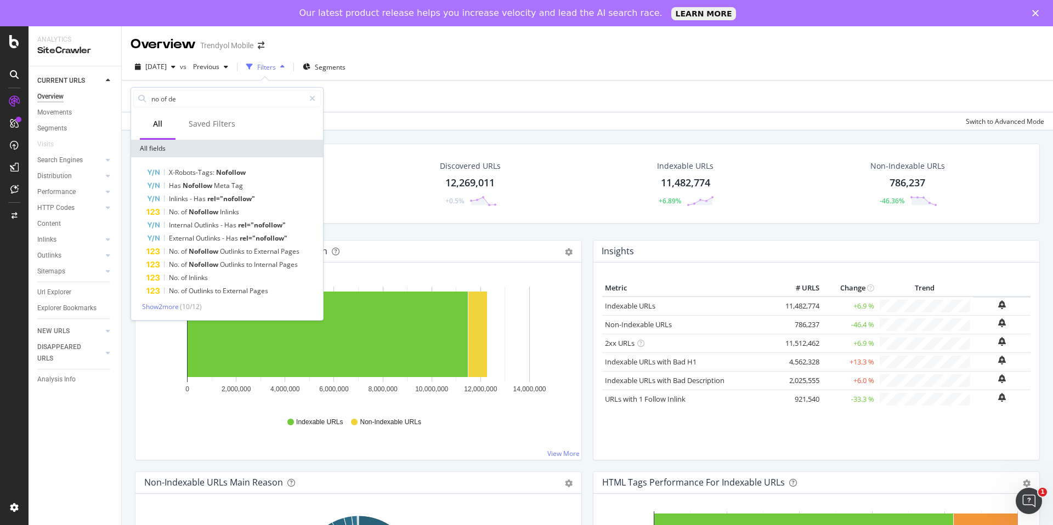
type input "no of des"
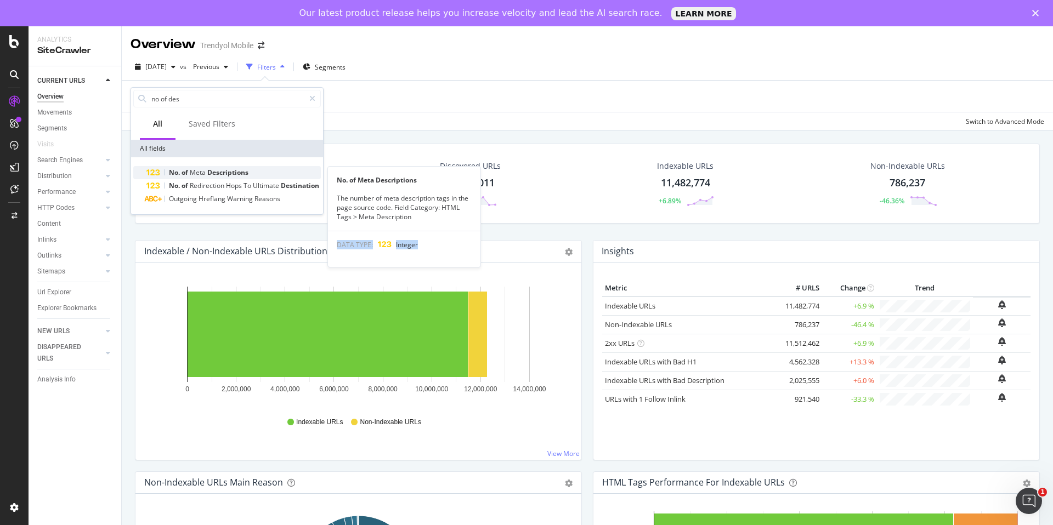
drag, startPoint x: 430, startPoint y: 243, endPoint x: 336, endPoint y: 244, distance: 94.9
click at [336, 244] on div "DATA TYPE: Integer" at bounding box center [404, 244] width 152 height 27
copy div "DATA TYPE: Integer"
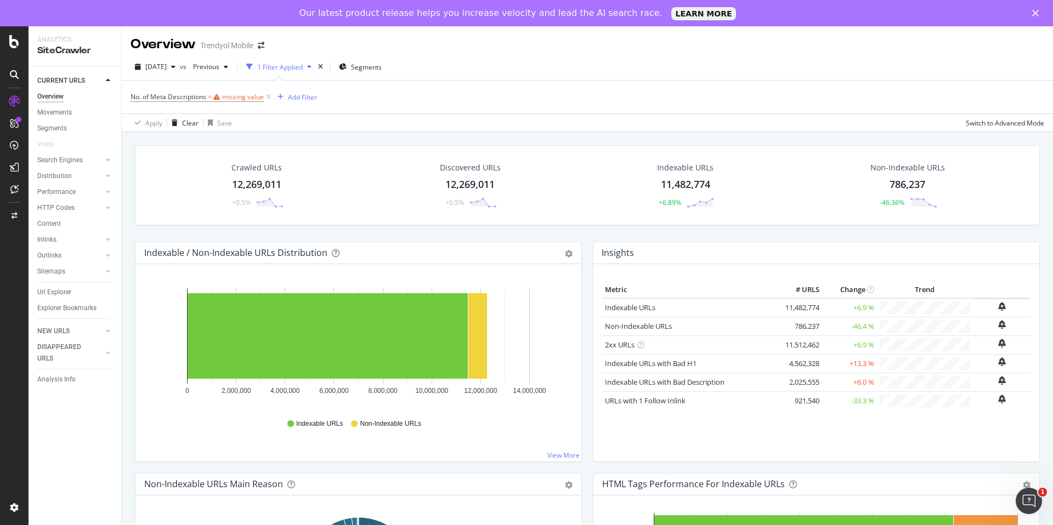
click at [444, 74] on div "[DATE] vs Previous 1 Filter Applied Segments" at bounding box center [587, 69] width 931 height 22
click at [269, 99] on icon at bounding box center [268, 97] width 9 height 11
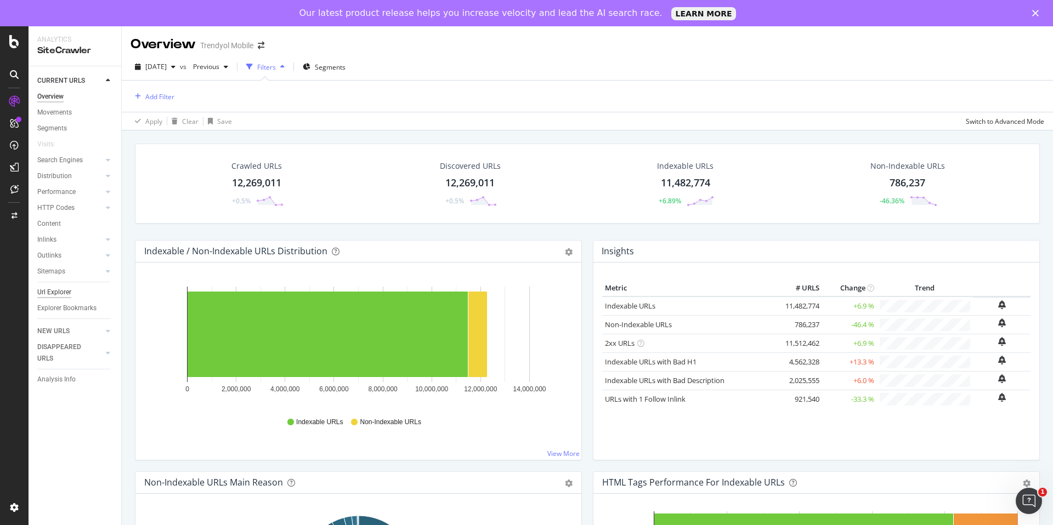
click at [66, 291] on div "Url Explorer" at bounding box center [54, 293] width 34 height 12
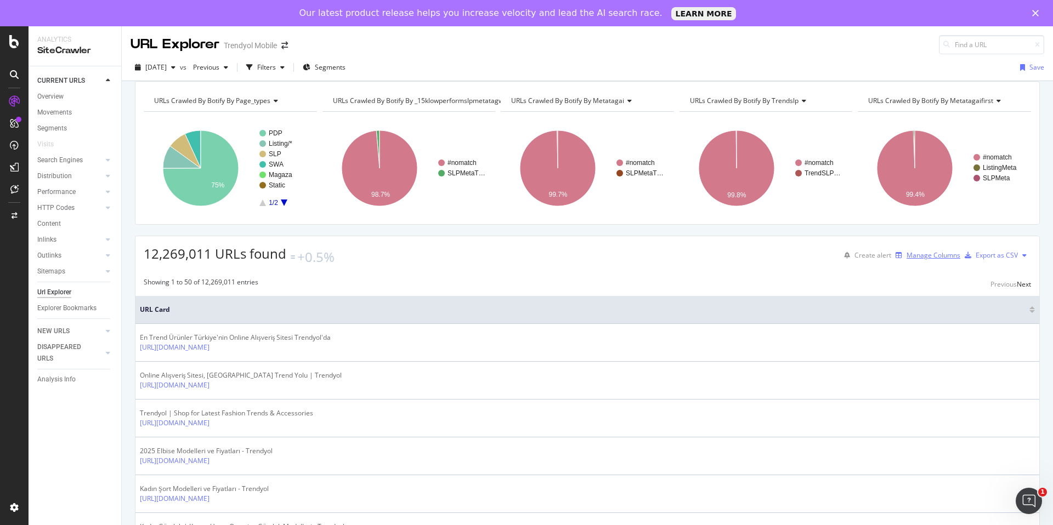
click at [913, 260] on div "Manage Columns" at bounding box center [933, 255] width 54 height 9
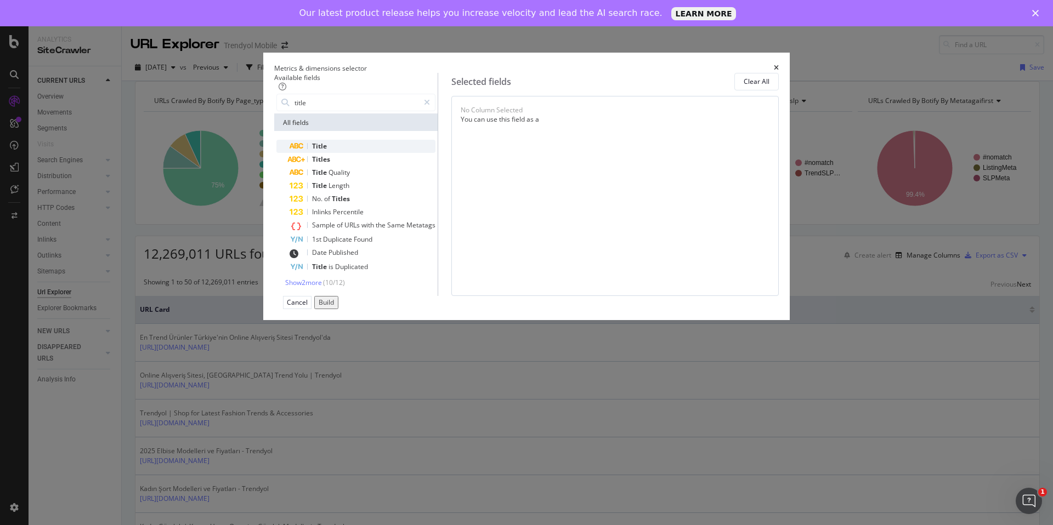
click at [363, 153] on div "Title" at bounding box center [362, 146] width 146 height 13
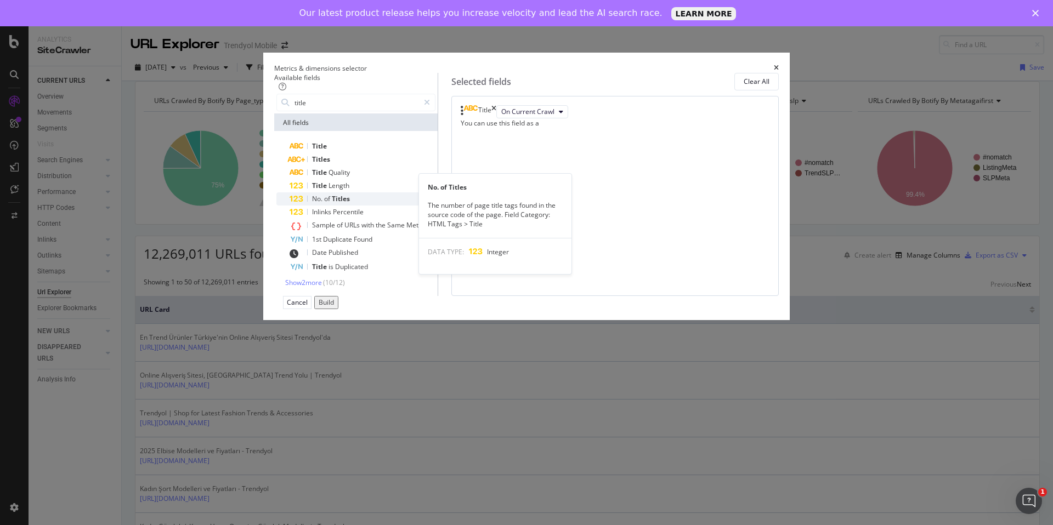
click at [376, 206] on div "No. of Titles" at bounding box center [362, 198] width 146 height 13
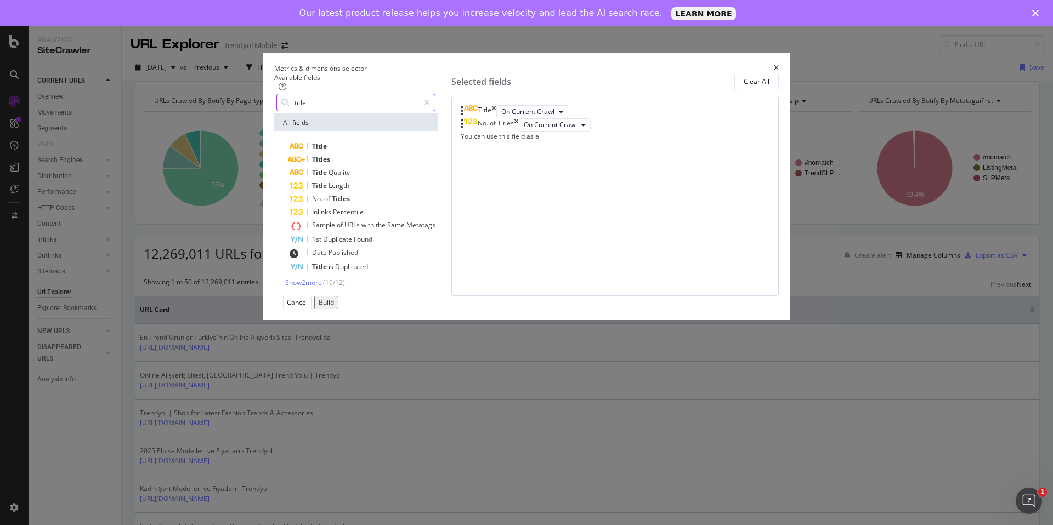
click at [379, 111] on input "title" at bounding box center [356, 102] width 126 height 16
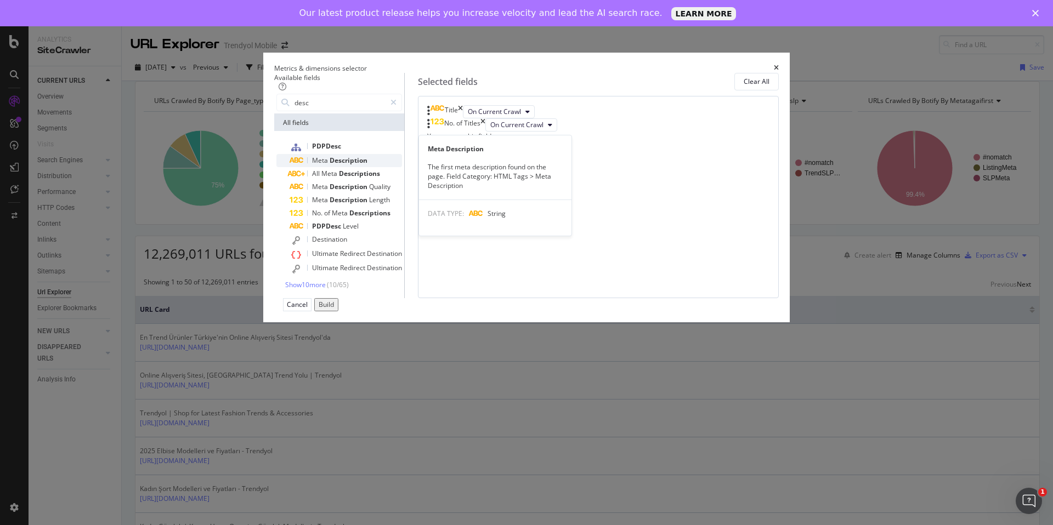
click at [388, 167] on div "Meta Description" at bounding box center [345, 160] width 112 height 13
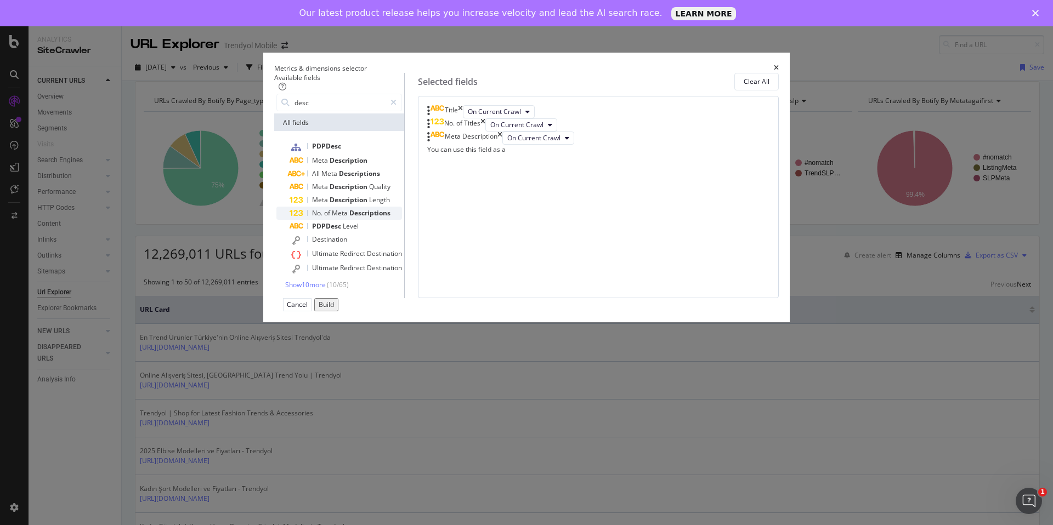
click at [402, 220] on div "No. of Meta Descriptions" at bounding box center [345, 213] width 112 height 13
click at [385, 111] on input "desc" at bounding box center [339, 102] width 92 height 16
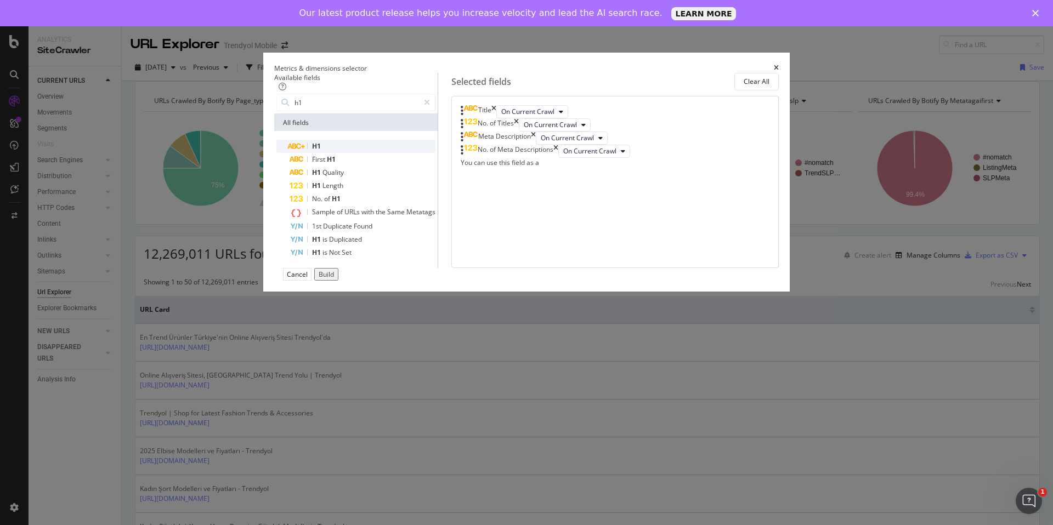
click at [402, 153] on div "H1" at bounding box center [362, 146] width 146 height 13
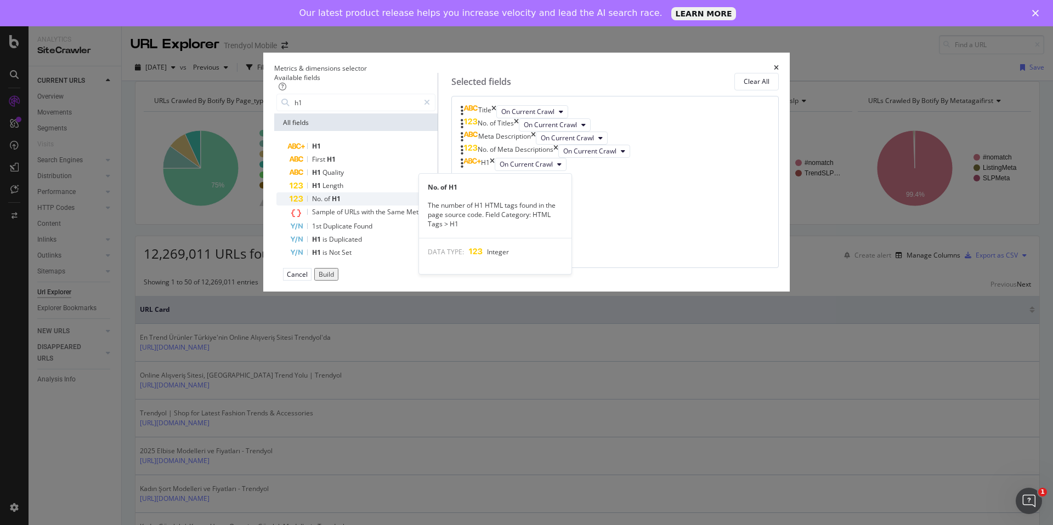
click at [388, 206] on div "No. of H1" at bounding box center [362, 198] width 146 height 13
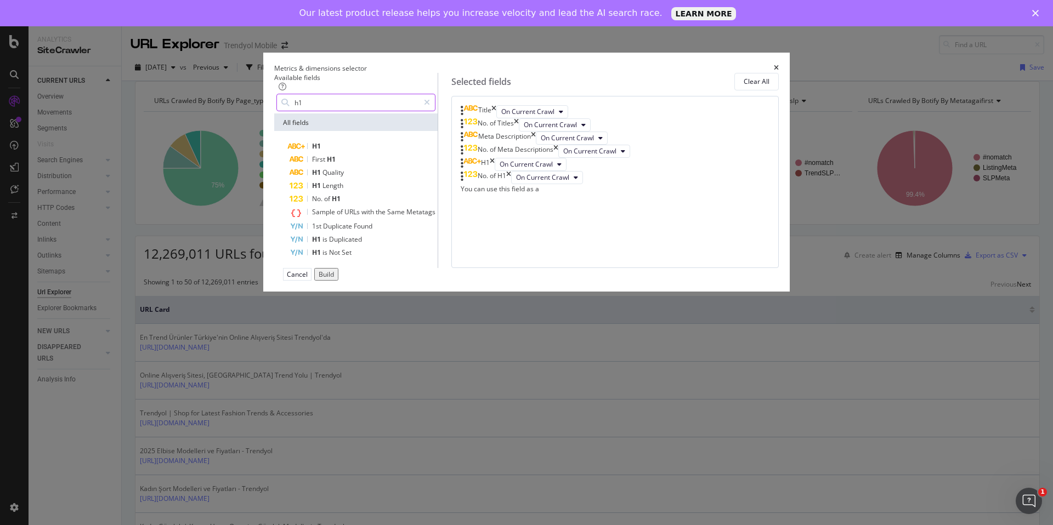
click at [353, 111] on input "h1" at bounding box center [356, 102] width 126 height 16
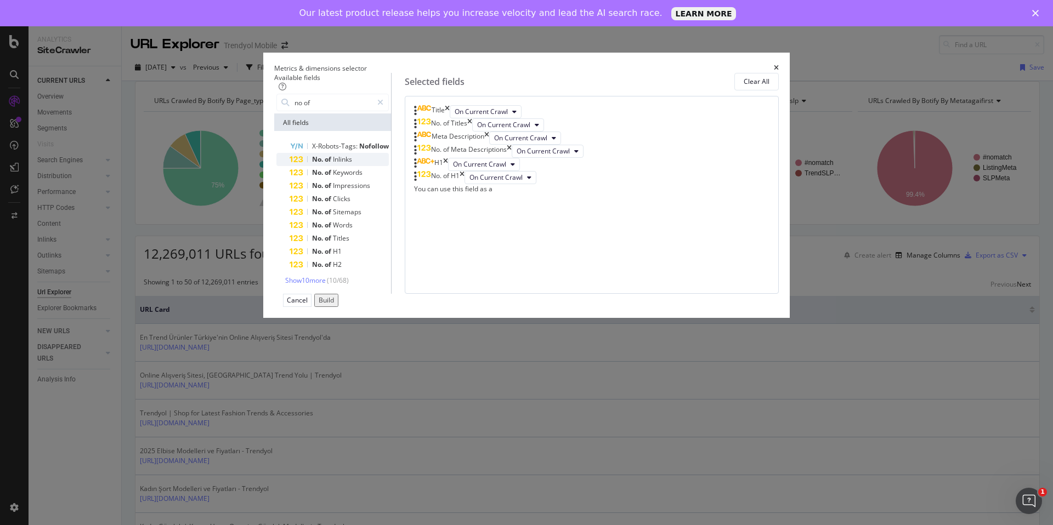
click at [388, 166] on div "No. of Inlinks" at bounding box center [338, 159] width 99 height 13
click at [372, 111] on input "no of" at bounding box center [332, 102] width 79 height 16
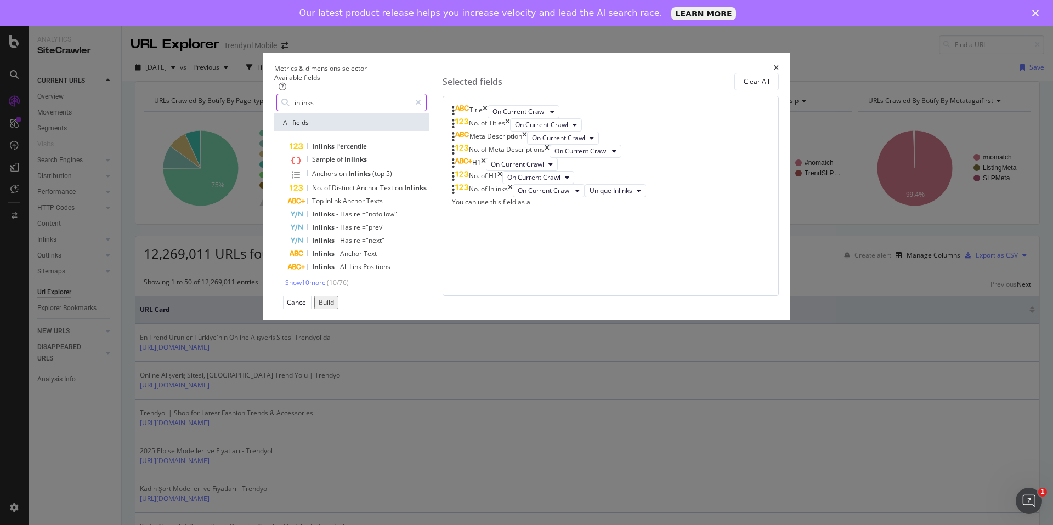
click at [363, 111] on input "inlinks" at bounding box center [351, 102] width 117 height 16
type input "inlinks"
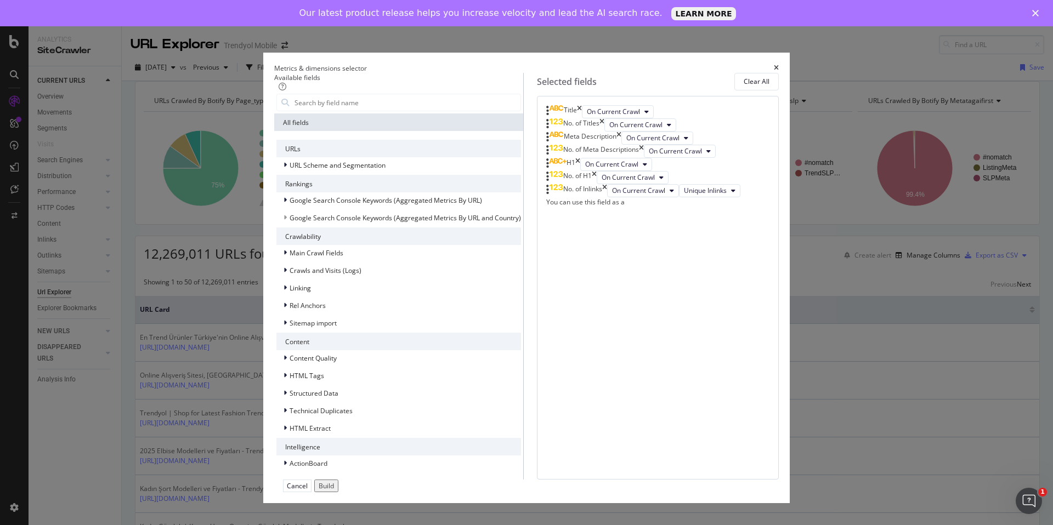
click at [338, 480] on button "Build" at bounding box center [326, 486] width 24 height 13
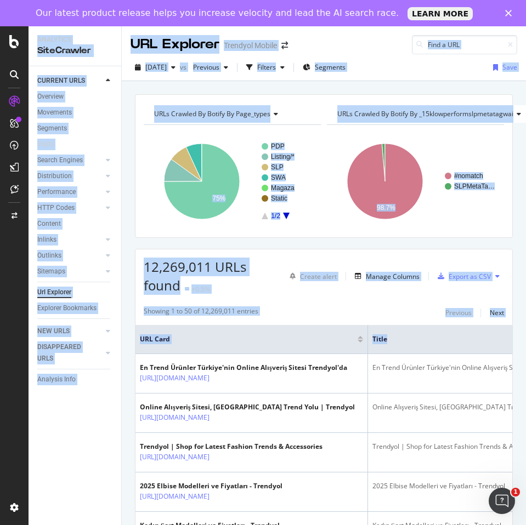
drag, startPoint x: 525, startPoint y: 334, endPoint x: 661, endPoint y: 327, distance: 136.2
click at [525, 327] on html "Analytics SiteCrawler CURRENT URLS Overview Movements Segments Visits Search En…" at bounding box center [263, 262] width 526 height 525
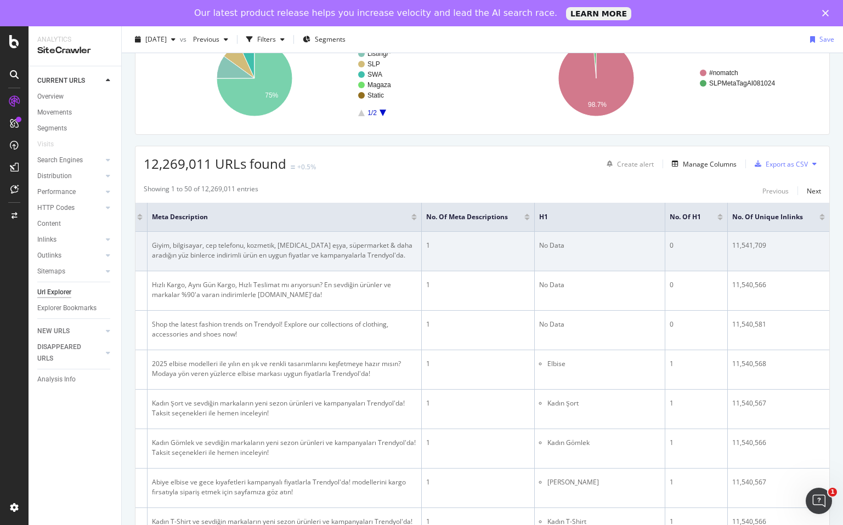
scroll to position [108, 0]
